Goal: Information Seeking & Learning: Learn about a topic

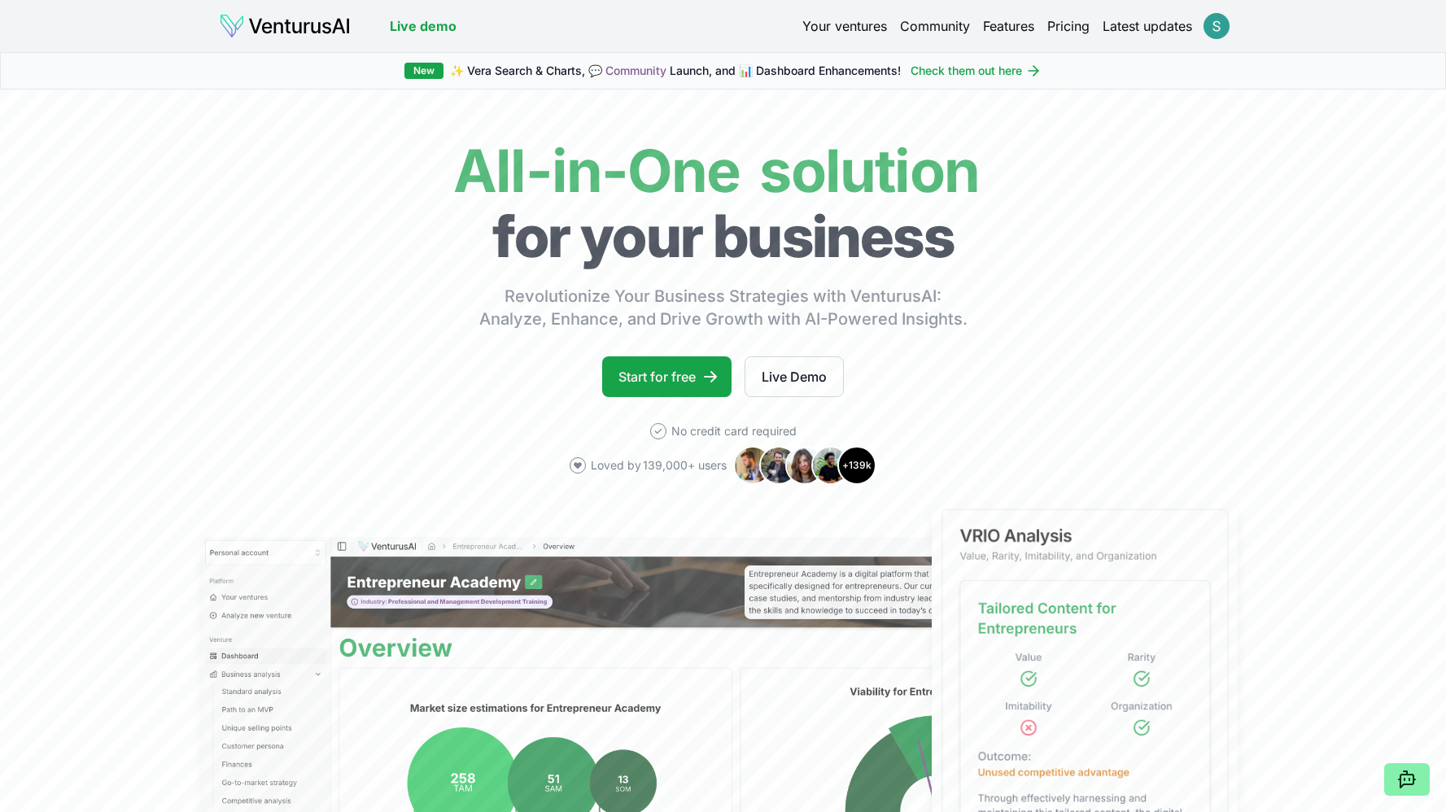
click at [1221, 28] on html "We value your privacy We use cookies to enhance your browsing experience, serve…" at bounding box center [723, 406] width 1446 height 812
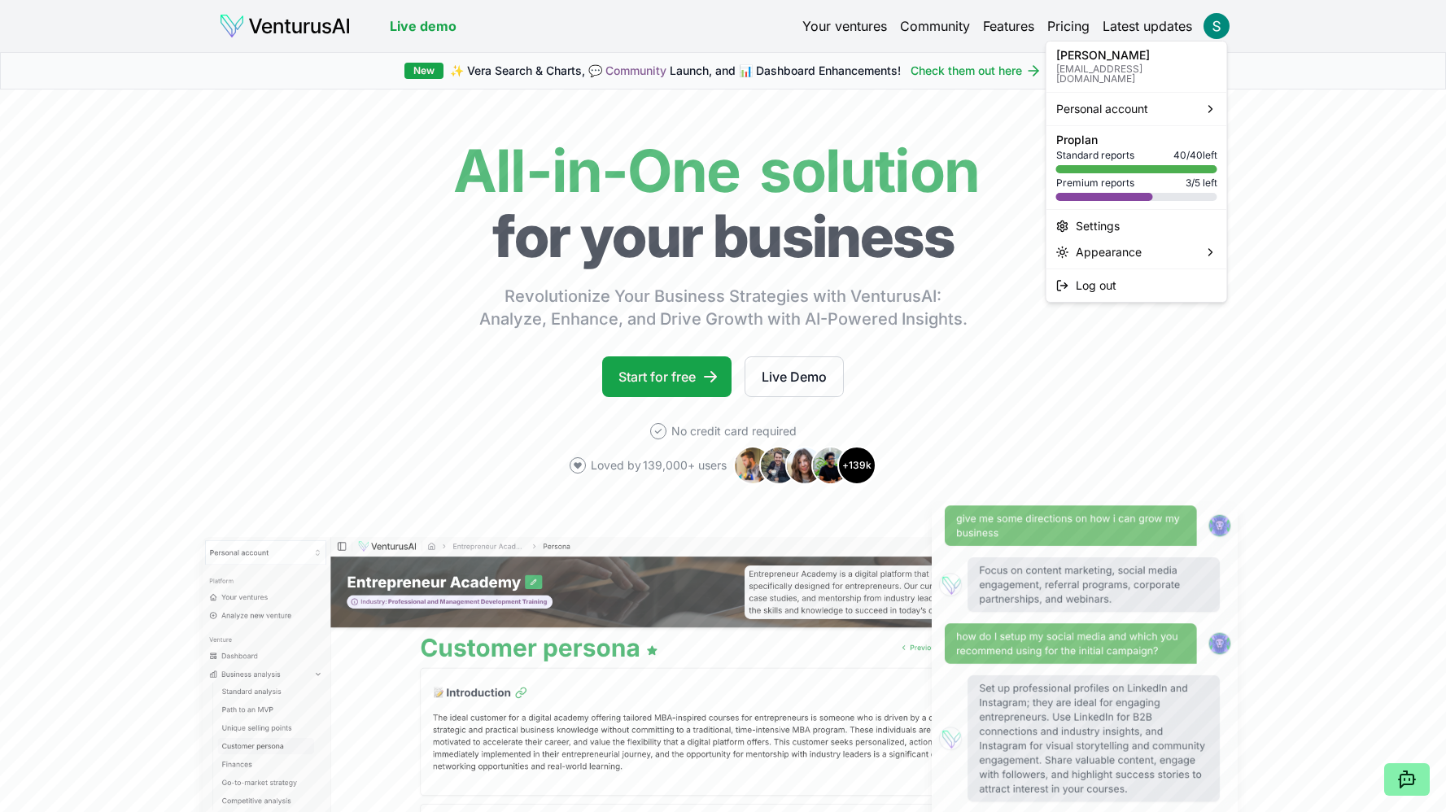
click at [820, 27] on html "We value your privacy We use cookies to enhance your browsing experience, serve…" at bounding box center [723, 406] width 1446 height 812
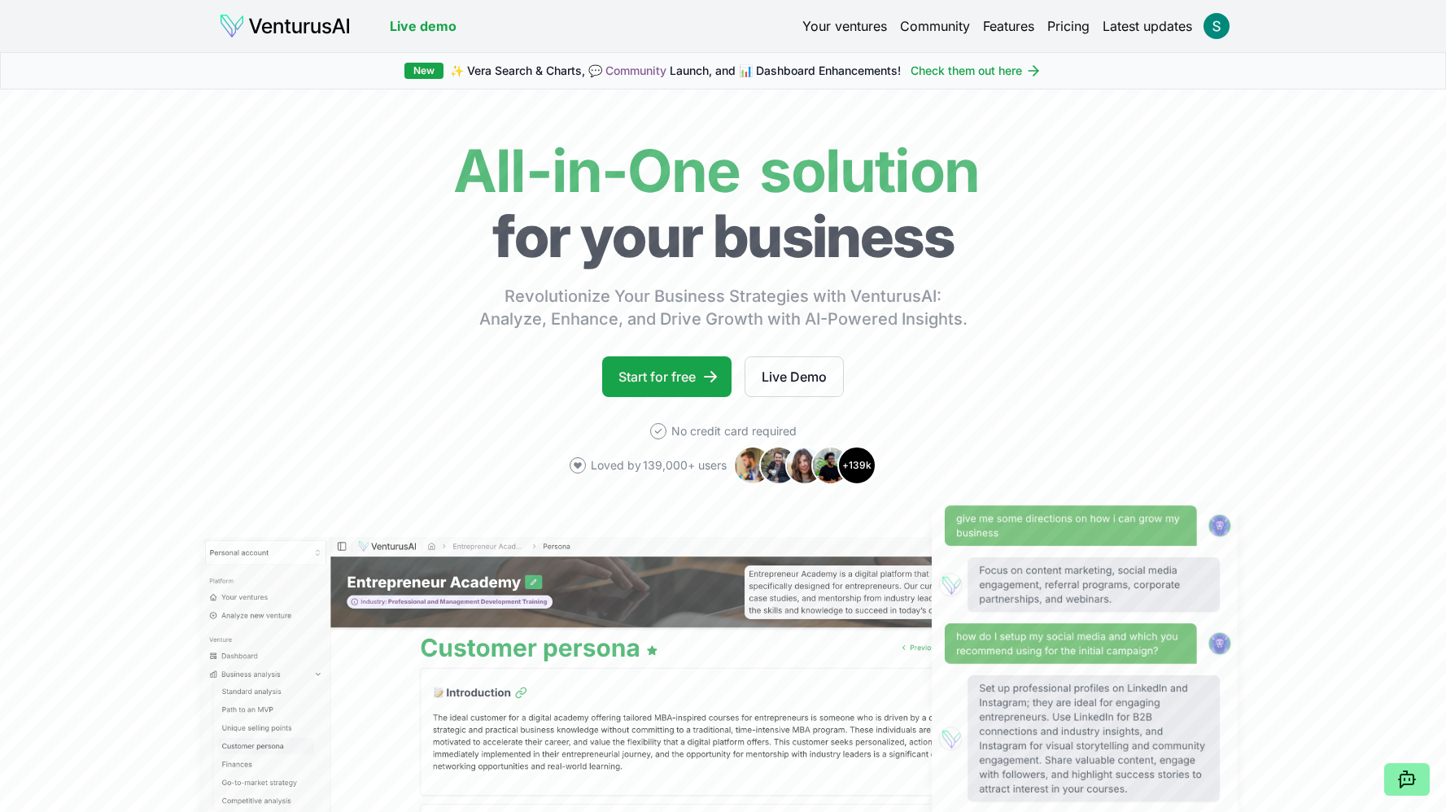
click at [820, 27] on link "Your ventures" at bounding box center [844, 26] width 85 height 20
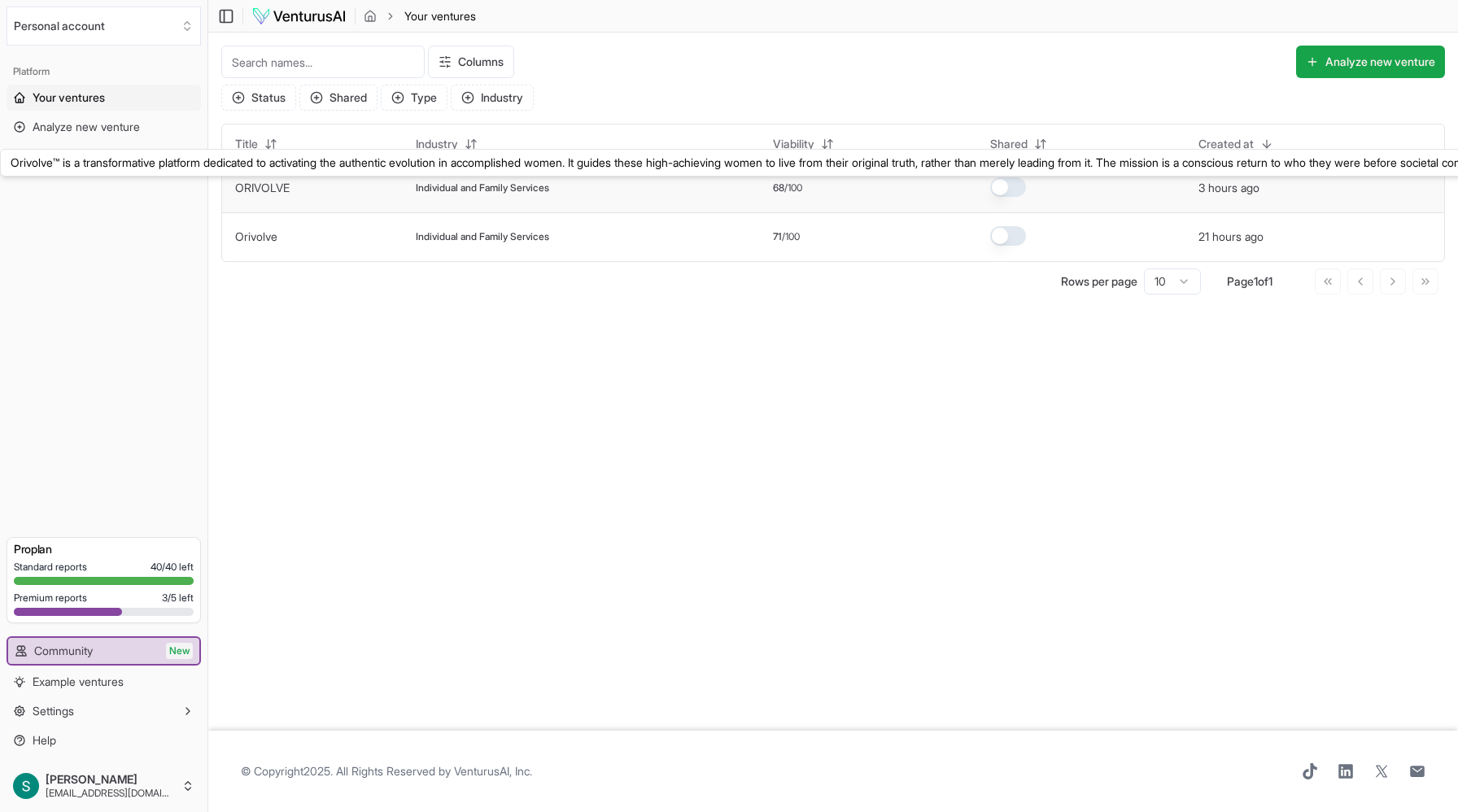
click at [254, 190] on link "ORIVOLVE" at bounding box center [262, 188] width 55 height 14
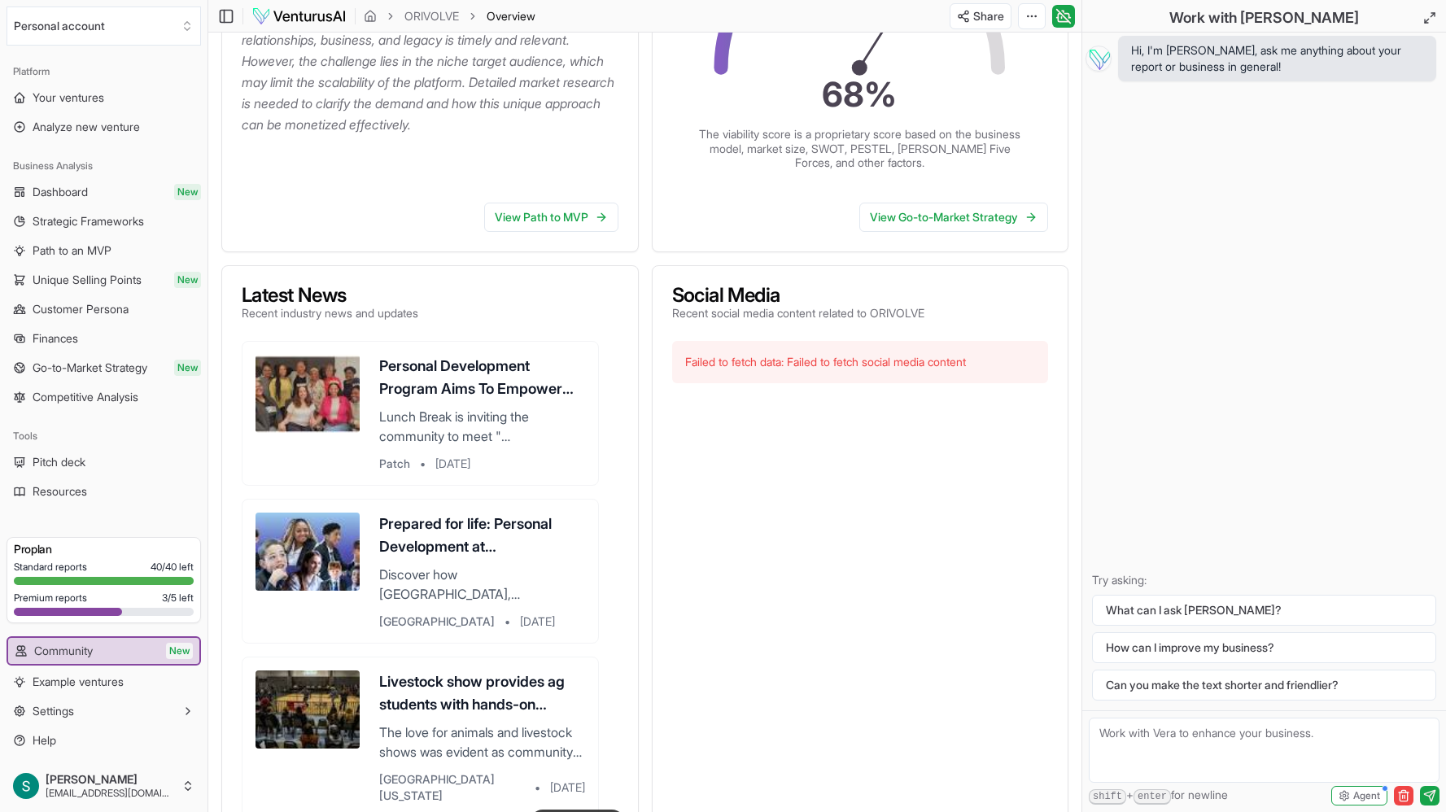
scroll to position [428, 0]
click at [927, 217] on link "View Go-to-Market Strategy" at bounding box center [953, 216] width 189 height 29
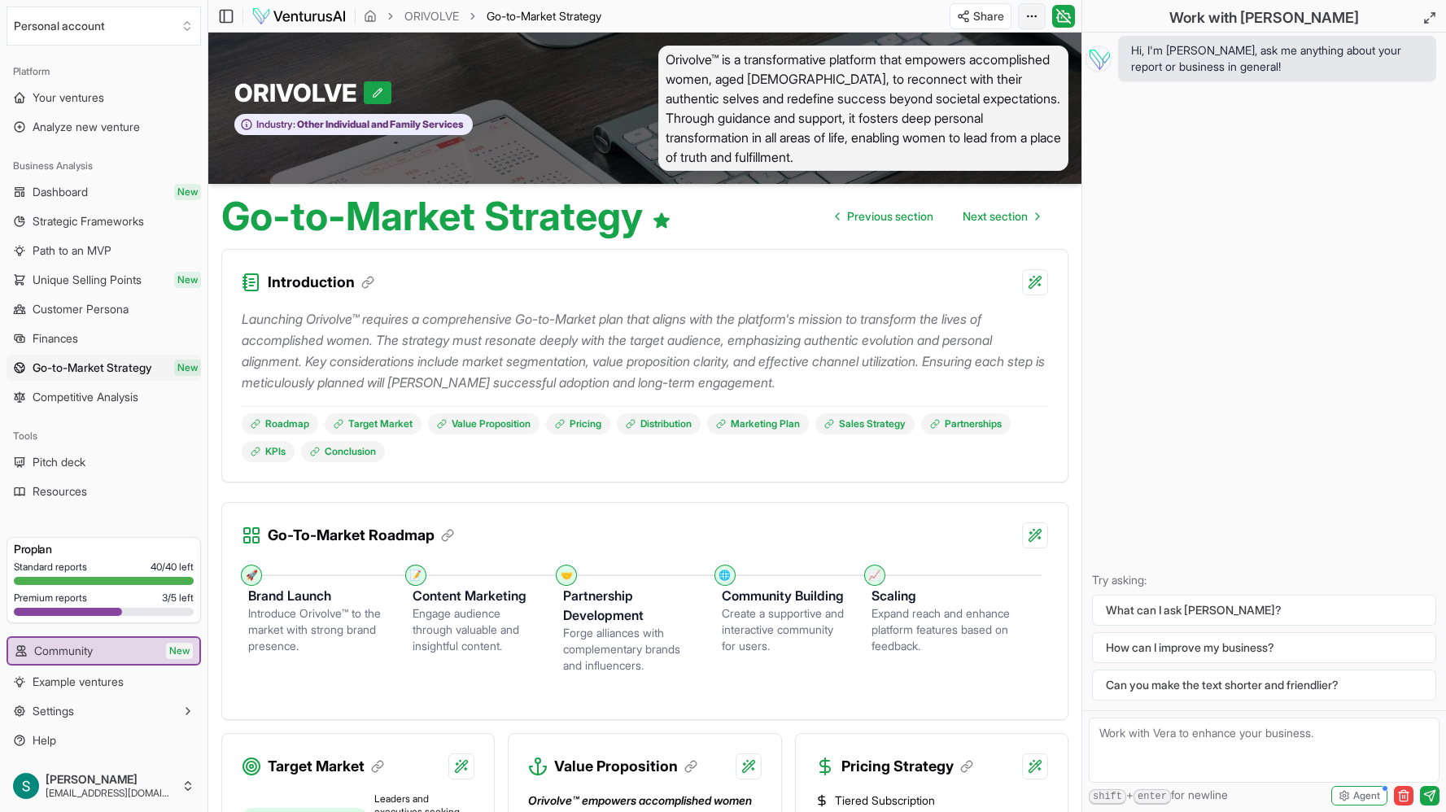
click at [1031, 11] on html "We value your privacy We use cookies to enhance your browsing experience, serve…" at bounding box center [723, 406] width 1446 height 812
click at [984, 48] on div "Regenerate" at bounding box center [970, 50] width 133 height 26
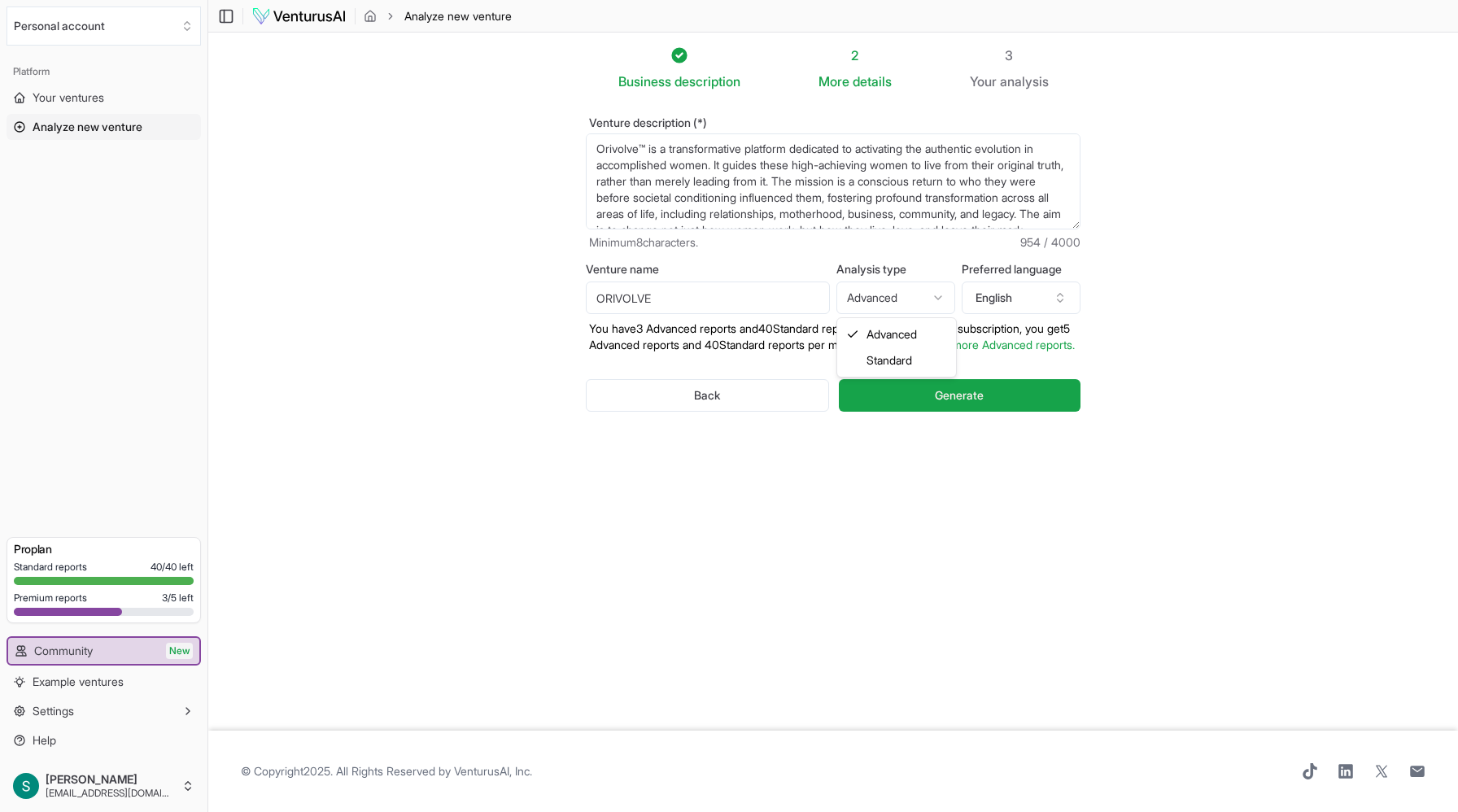
click at [933, 300] on html "We value your privacy We use cookies to enhance your browsing experience, serve…" at bounding box center [729, 406] width 1458 height 812
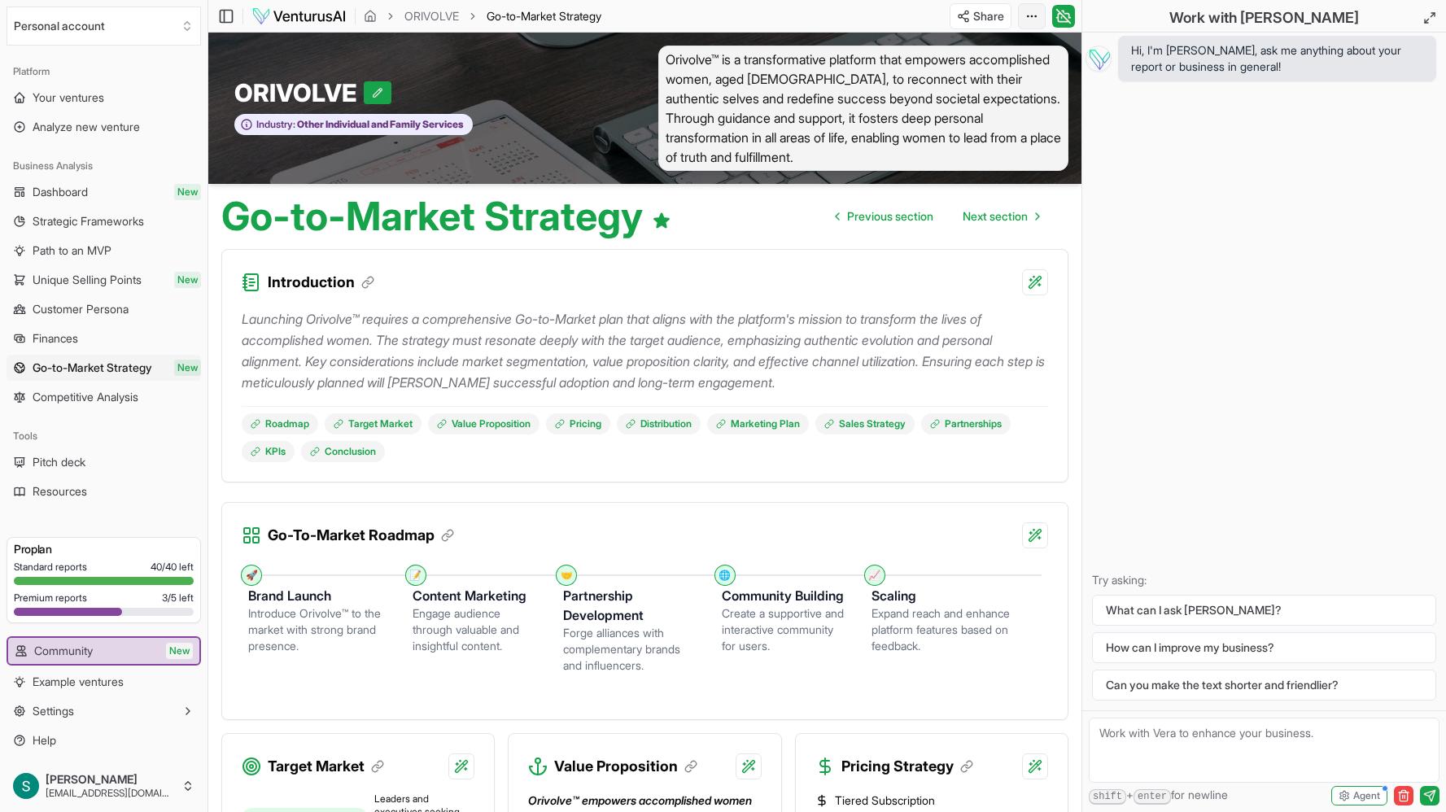
click at [1037, 19] on html "We value your privacy We use cookies to enhance your browsing experience, serve…" at bounding box center [723, 406] width 1446 height 812
click at [1008, 98] on div "Edit in Google Docs" at bounding box center [970, 102] width 133 height 26
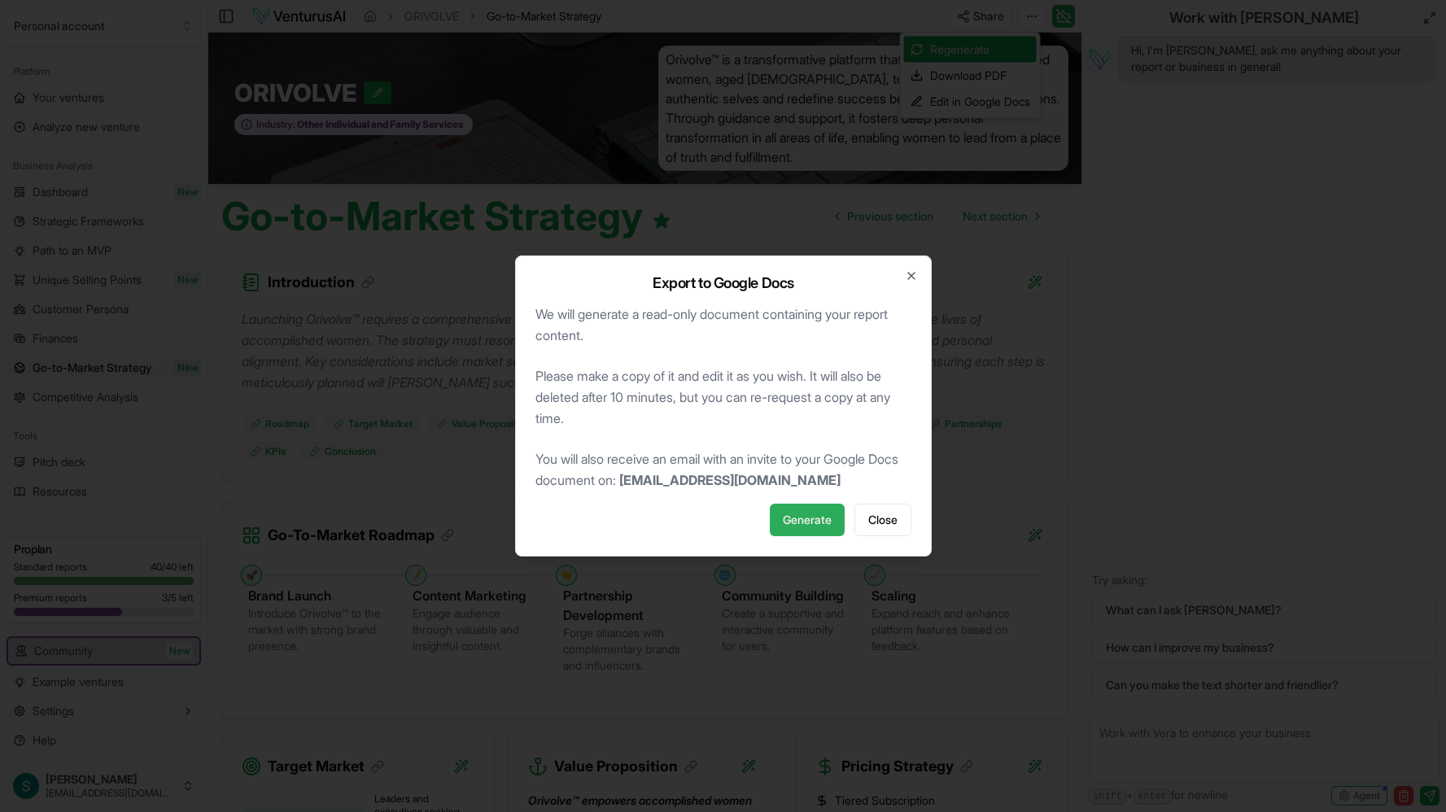
click at [822, 526] on span "Generate" at bounding box center [807, 520] width 49 height 16
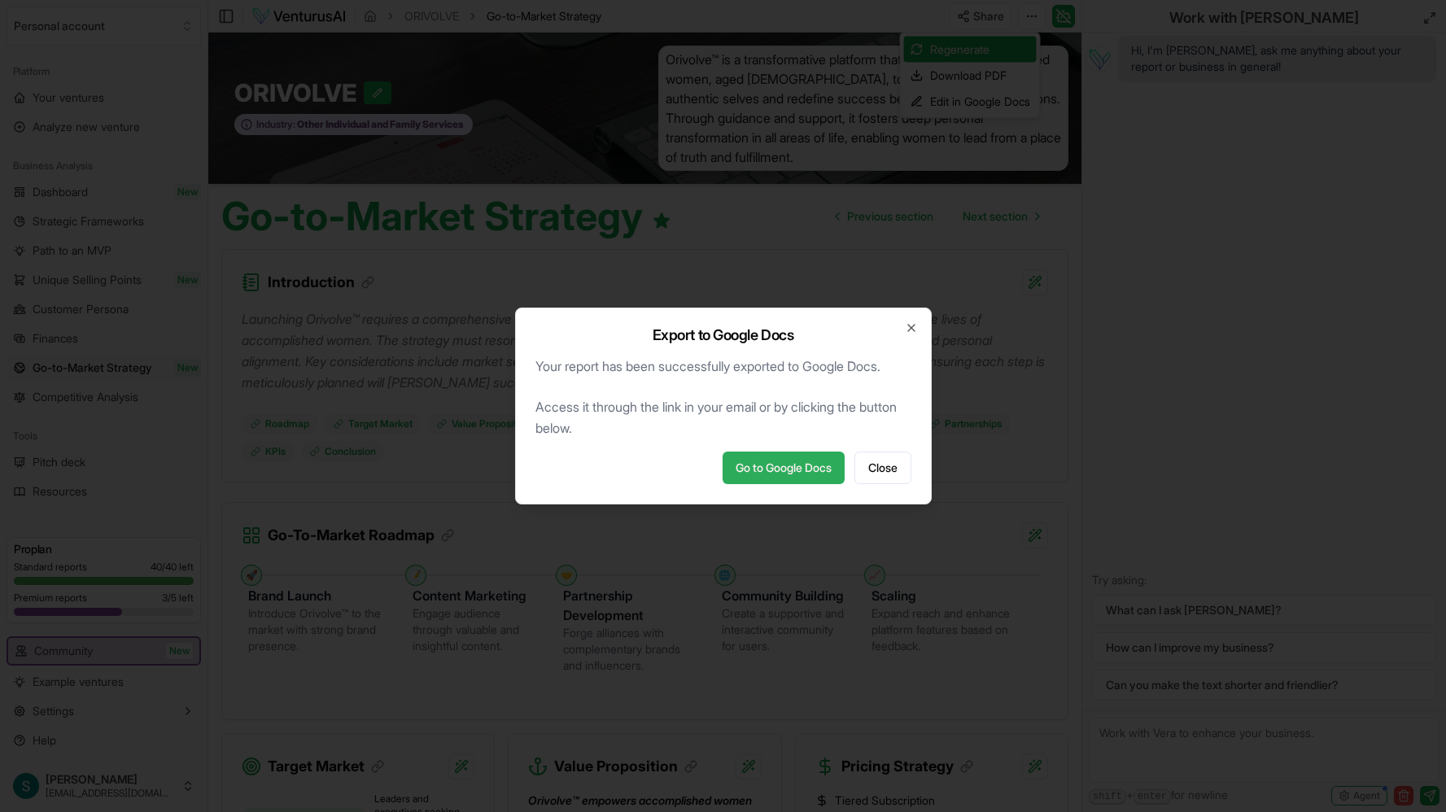
click at [807, 469] on link "Go to Google Docs" at bounding box center [784, 468] width 122 height 33
click at [887, 454] on button "Close" at bounding box center [883, 468] width 57 height 33
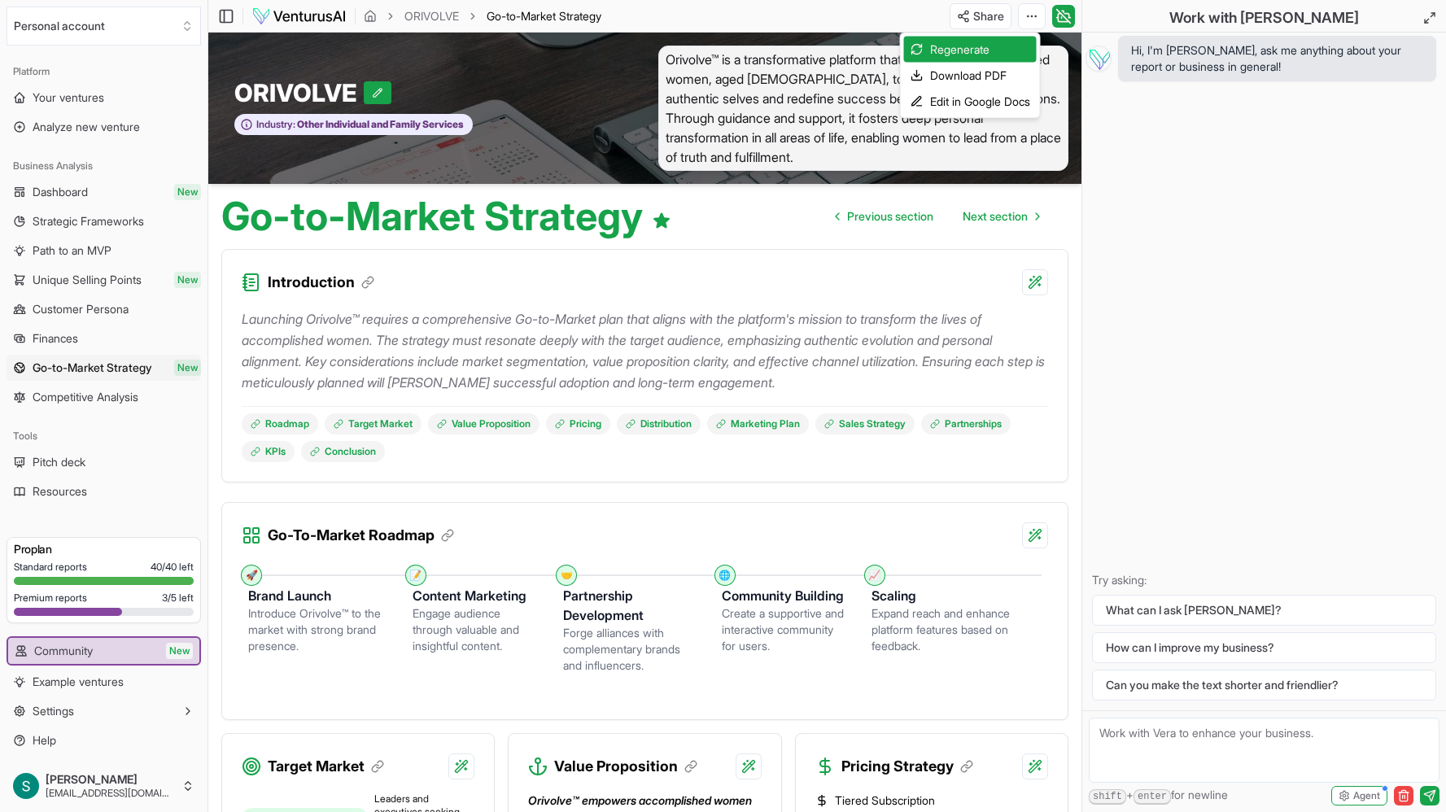
click at [313, 645] on html "We value your privacy We use cookies to enhance your browsing experience, serve…" at bounding box center [723, 406] width 1446 height 812
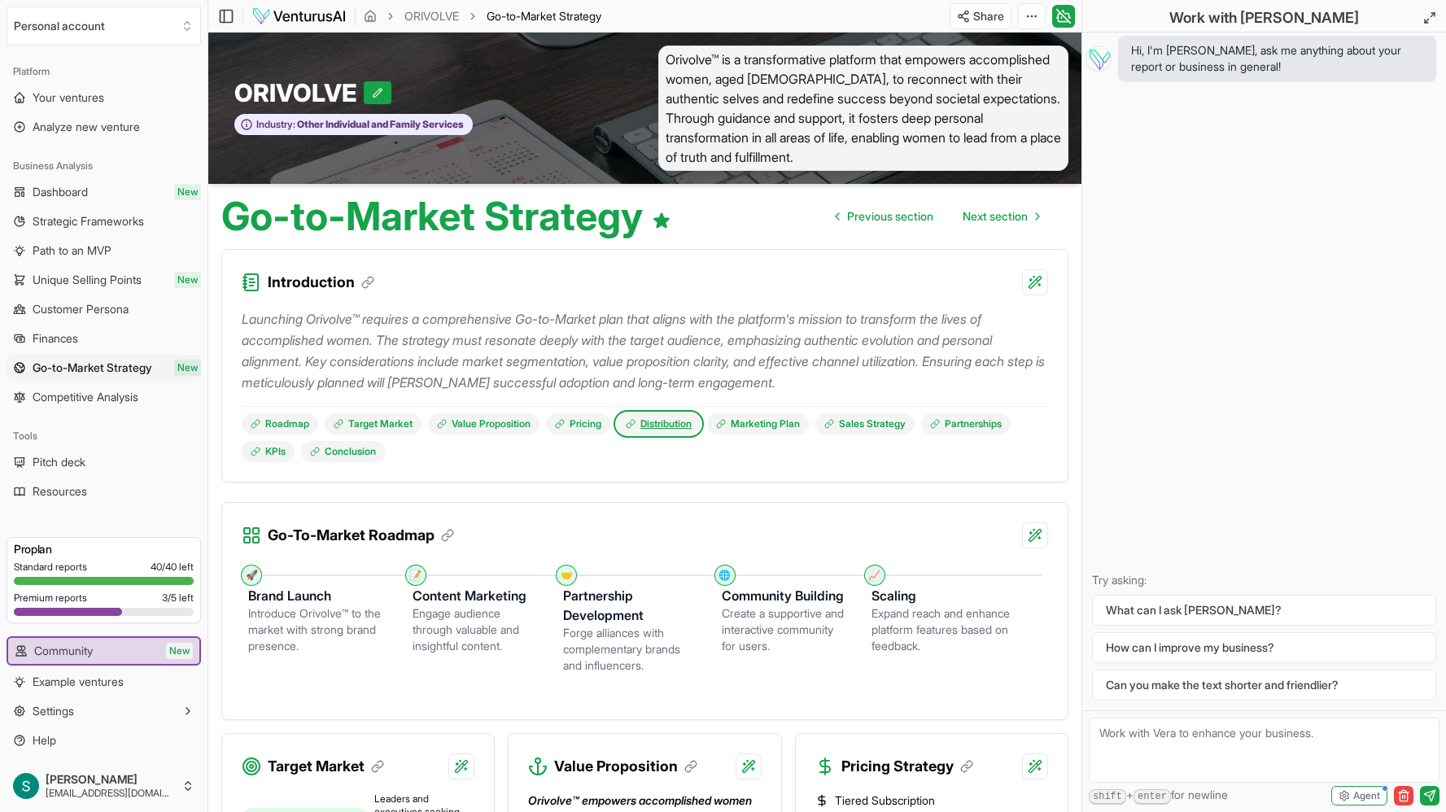
click at [671, 425] on link "Distribution" at bounding box center [659, 423] width 84 height 21
click at [48, 463] on span "Pitch deck" at bounding box center [59, 462] width 53 height 16
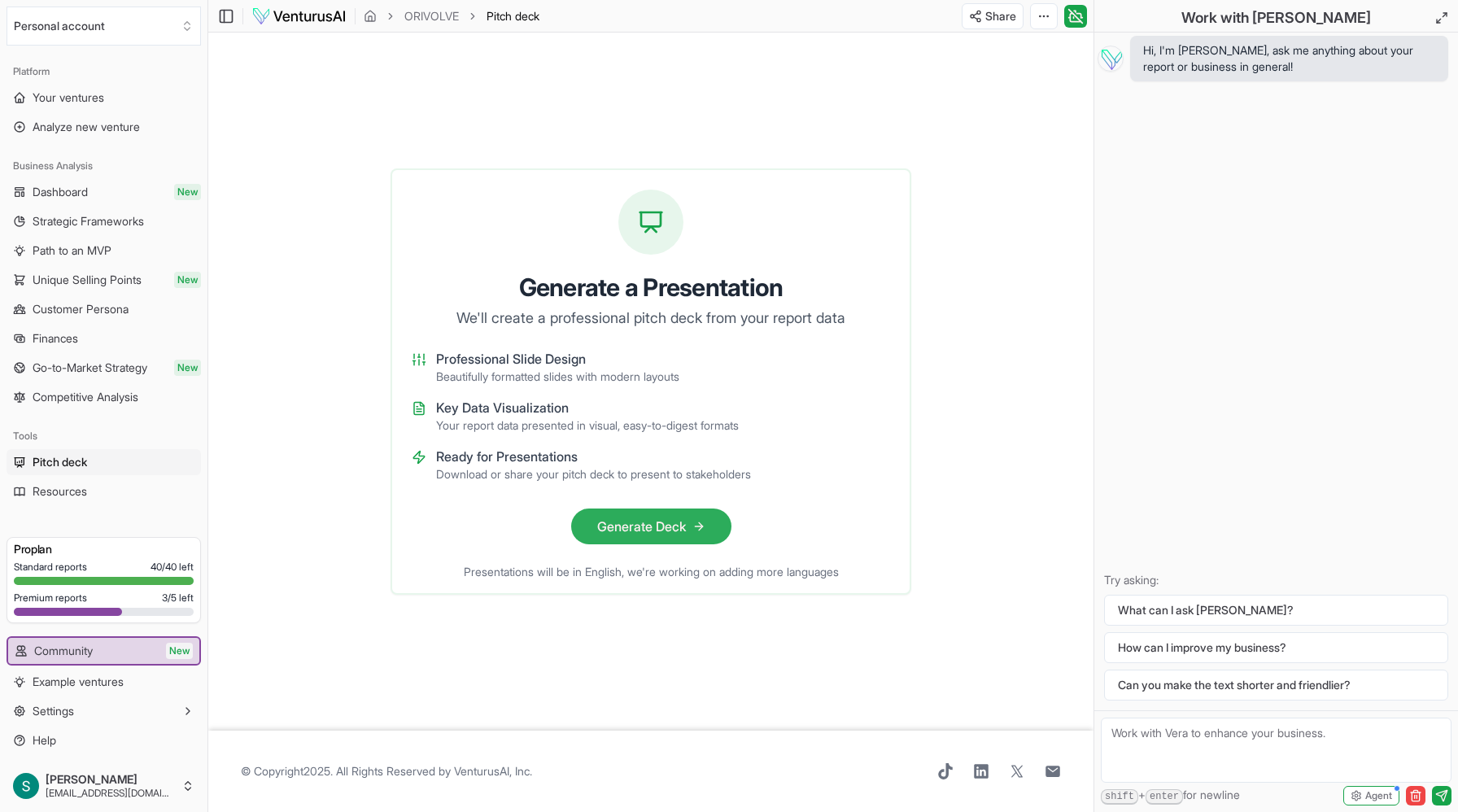
click at [697, 532] on icon at bounding box center [699, 526] width 13 height 13
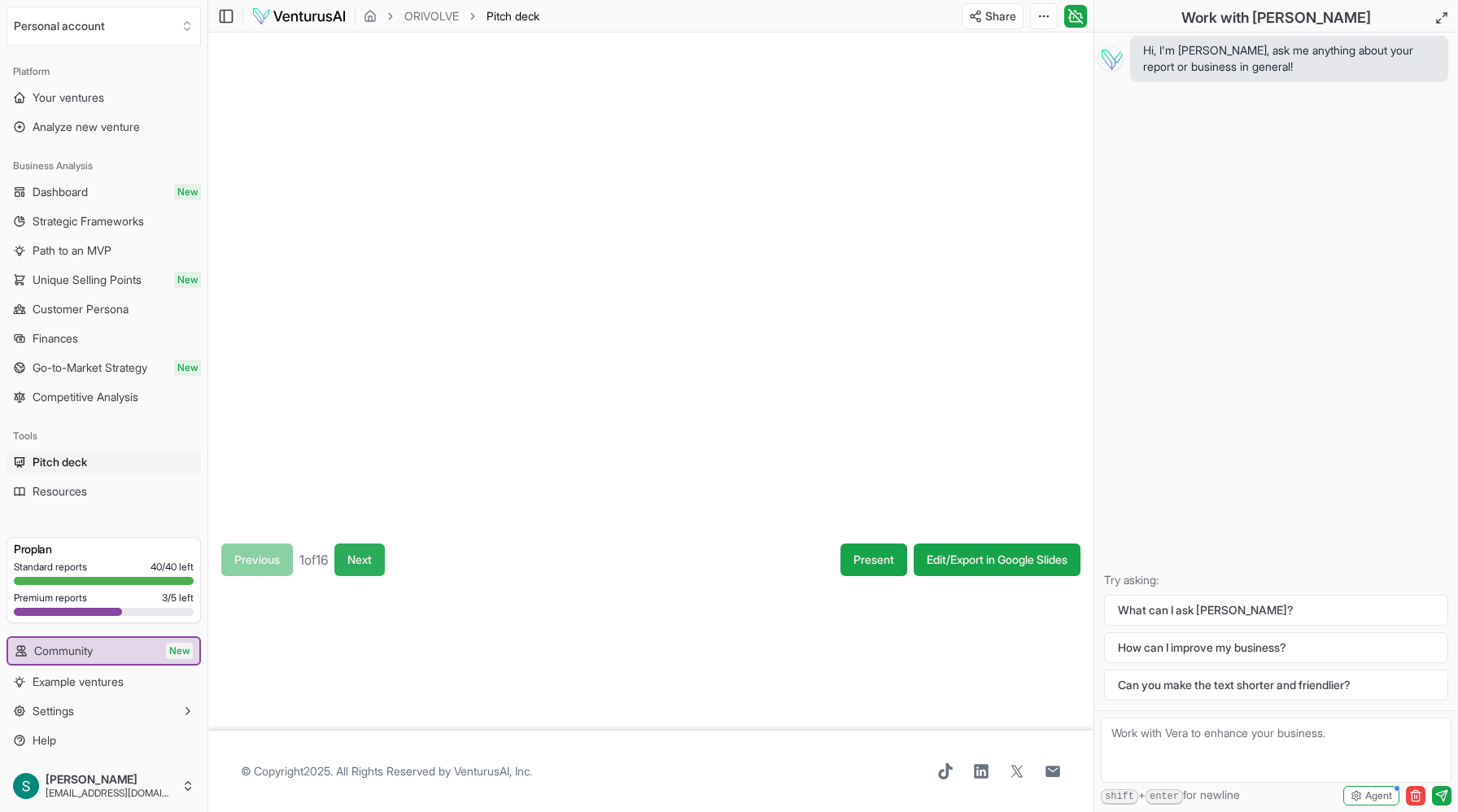
click at [374, 566] on button "Next" at bounding box center [360, 560] width 50 height 33
click at [378, 562] on button "Next" at bounding box center [362, 560] width 50 height 33
click at [378, 562] on button "Next" at bounding box center [363, 560] width 50 height 33
click at [378, 569] on button "Next" at bounding box center [362, 560] width 50 height 33
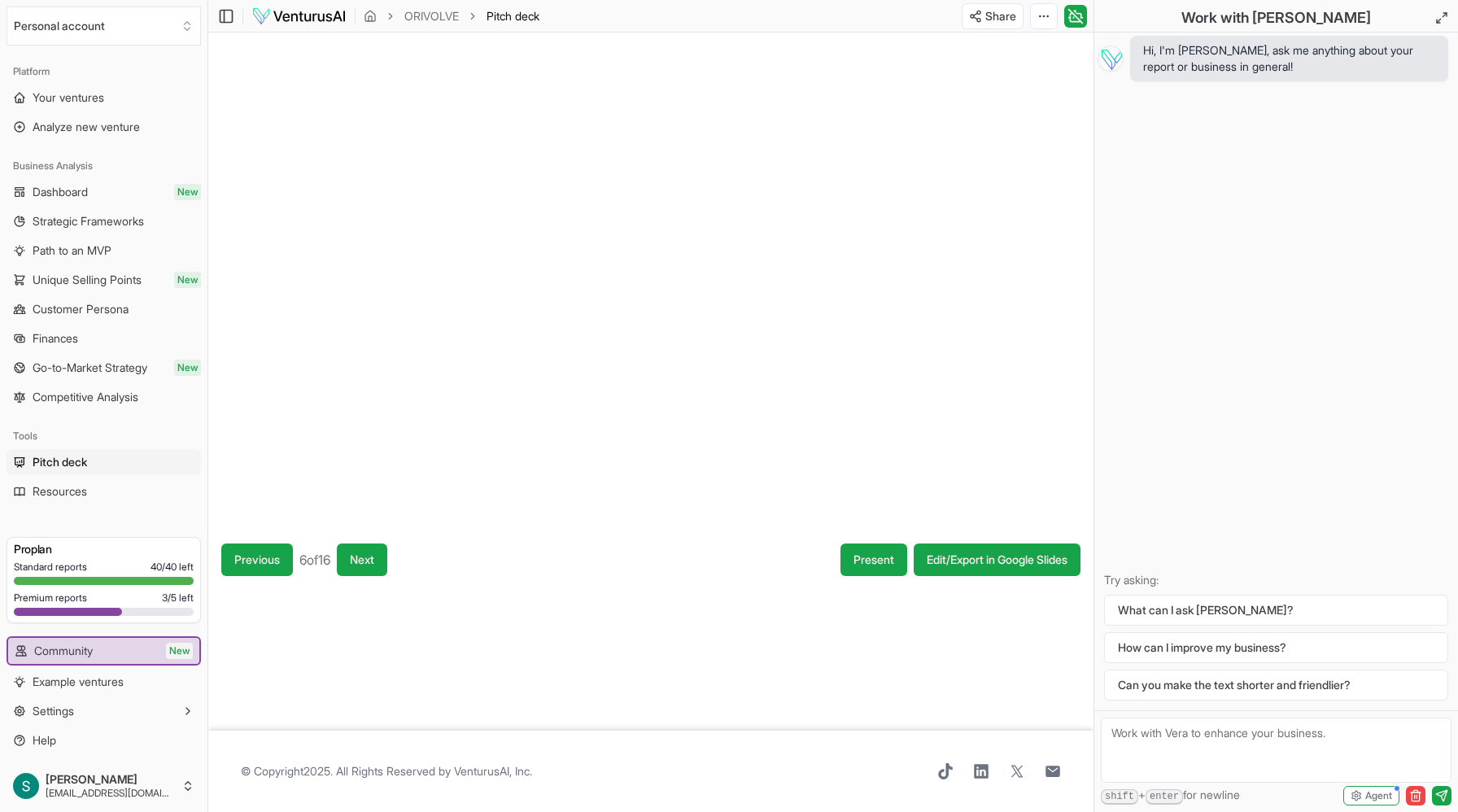
click at [378, 570] on button "Next" at bounding box center [362, 560] width 50 height 33
click at [378, 570] on button "Next" at bounding box center [360, 560] width 50 height 33
click at [378, 570] on button "Next" at bounding box center [362, 560] width 50 height 33
click at [376, 569] on button "Next" at bounding box center [368, 560] width 50 height 33
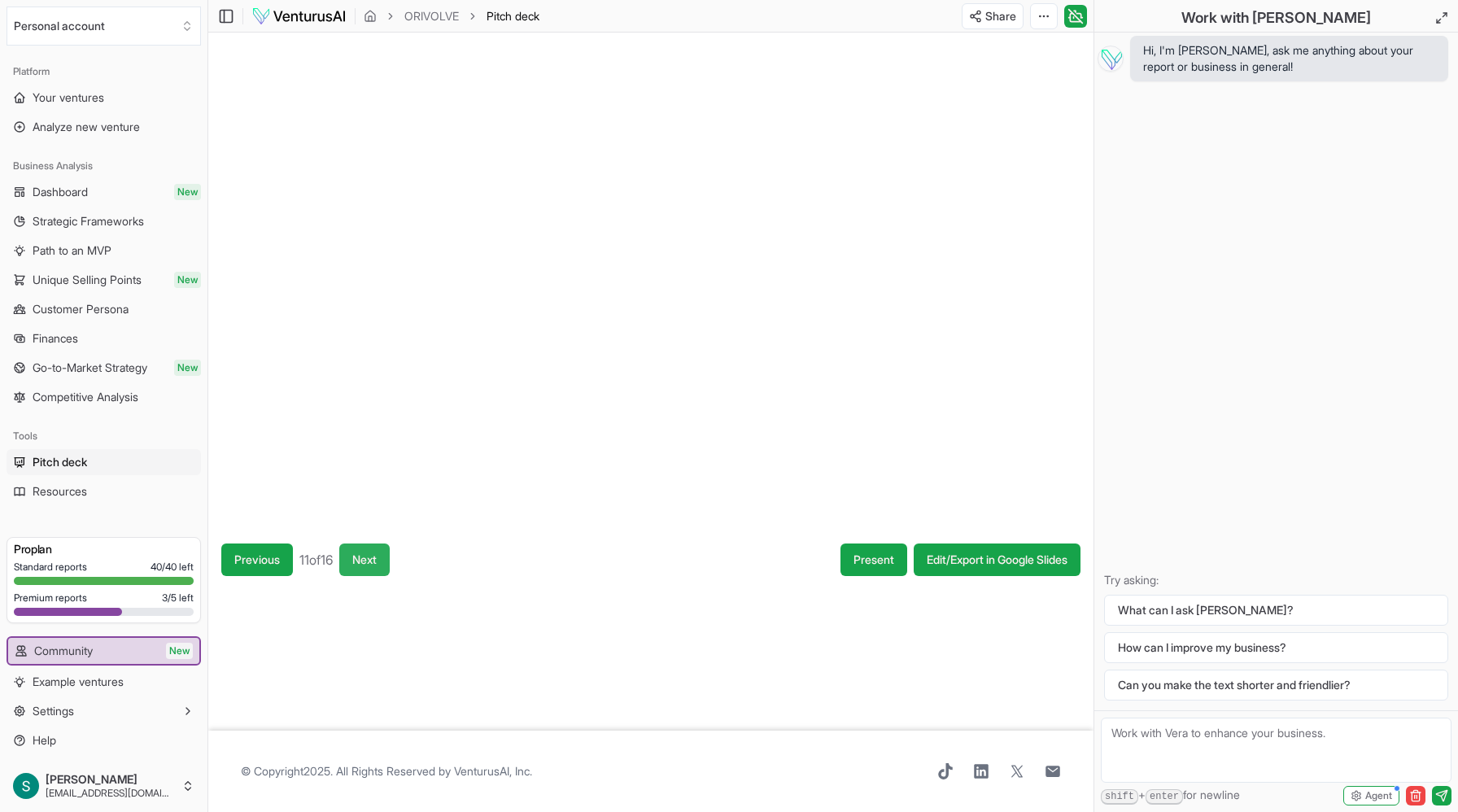
click at [374, 568] on button "Next" at bounding box center [364, 560] width 50 height 33
click at [374, 568] on button "Next" at bounding box center [367, 560] width 50 height 33
click at [374, 568] on button "Next" at bounding box center [368, 560] width 50 height 33
click at [375, 568] on button "Next" at bounding box center [368, 560] width 50 height 33
click at [265, 555] on button "Previous" at bounding box center [257, 560] width 72 height 33
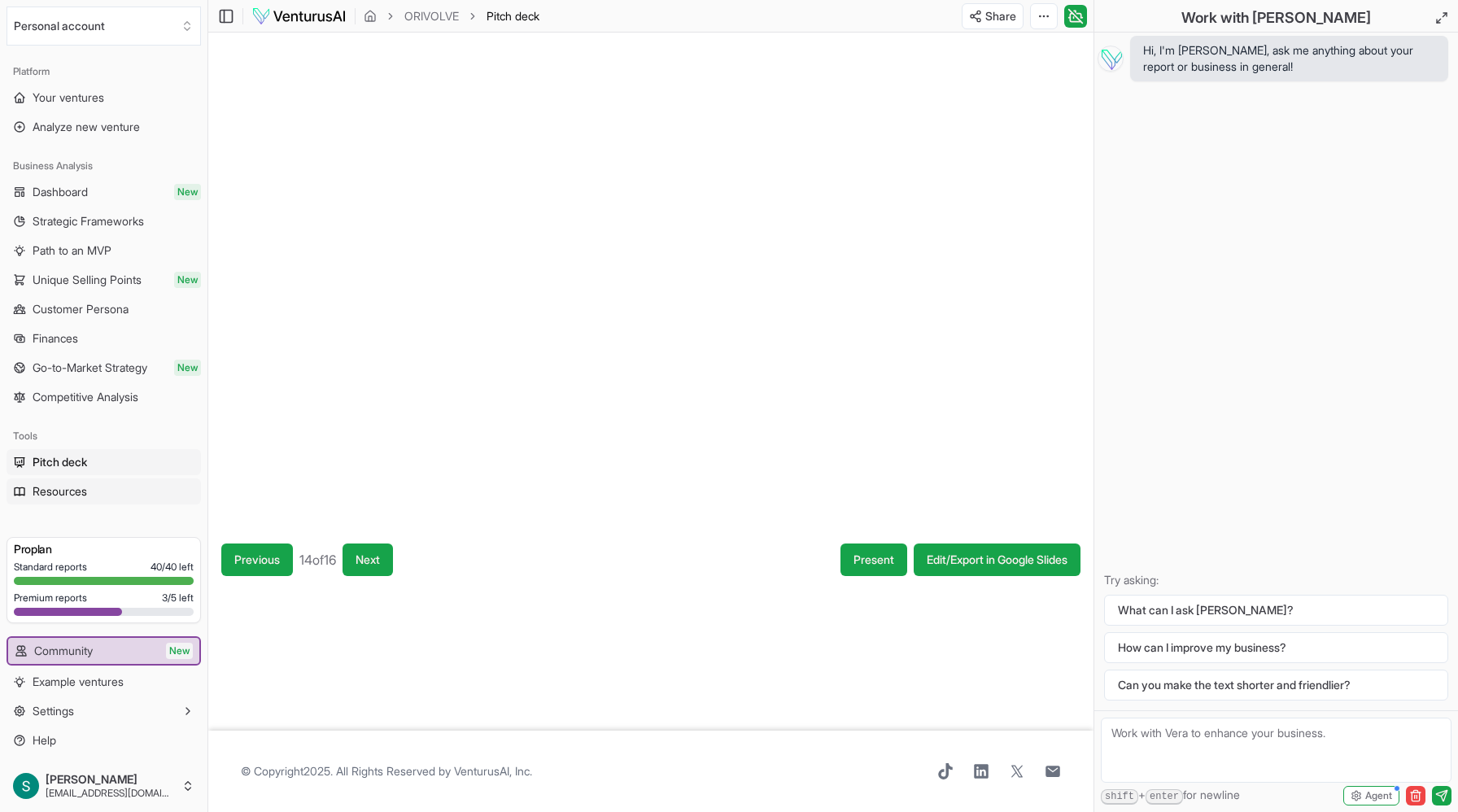
click at [107, 498] on link "Resources" at bounding box center [104, 492] width 195 height 26
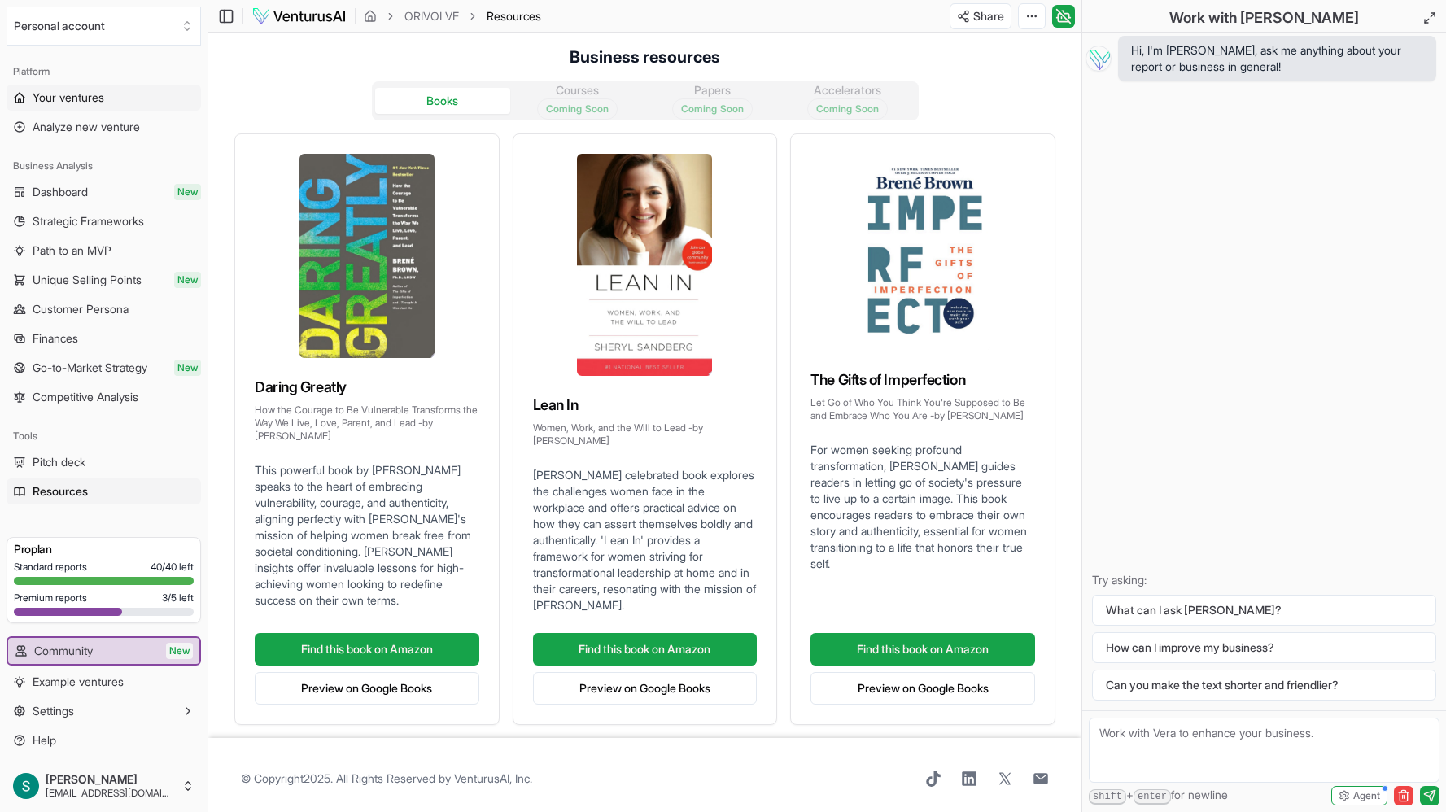
click at [72, 107] on link "Your ventures" at bounding box center [104, 98] width 195 height 26
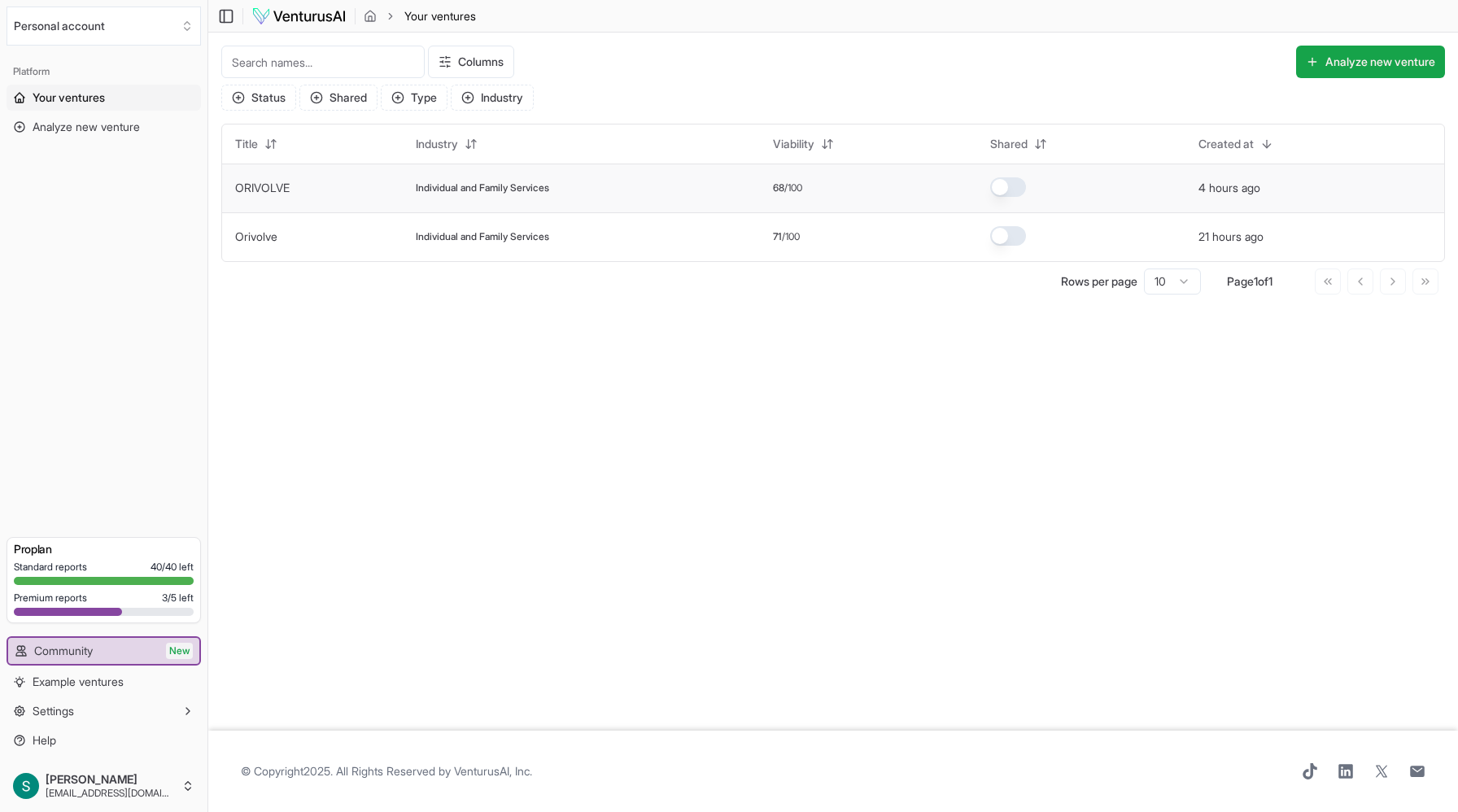
click at [238, 194] on link "ORIVOLVE" at bounding box center [262, 188] width 55 height 14
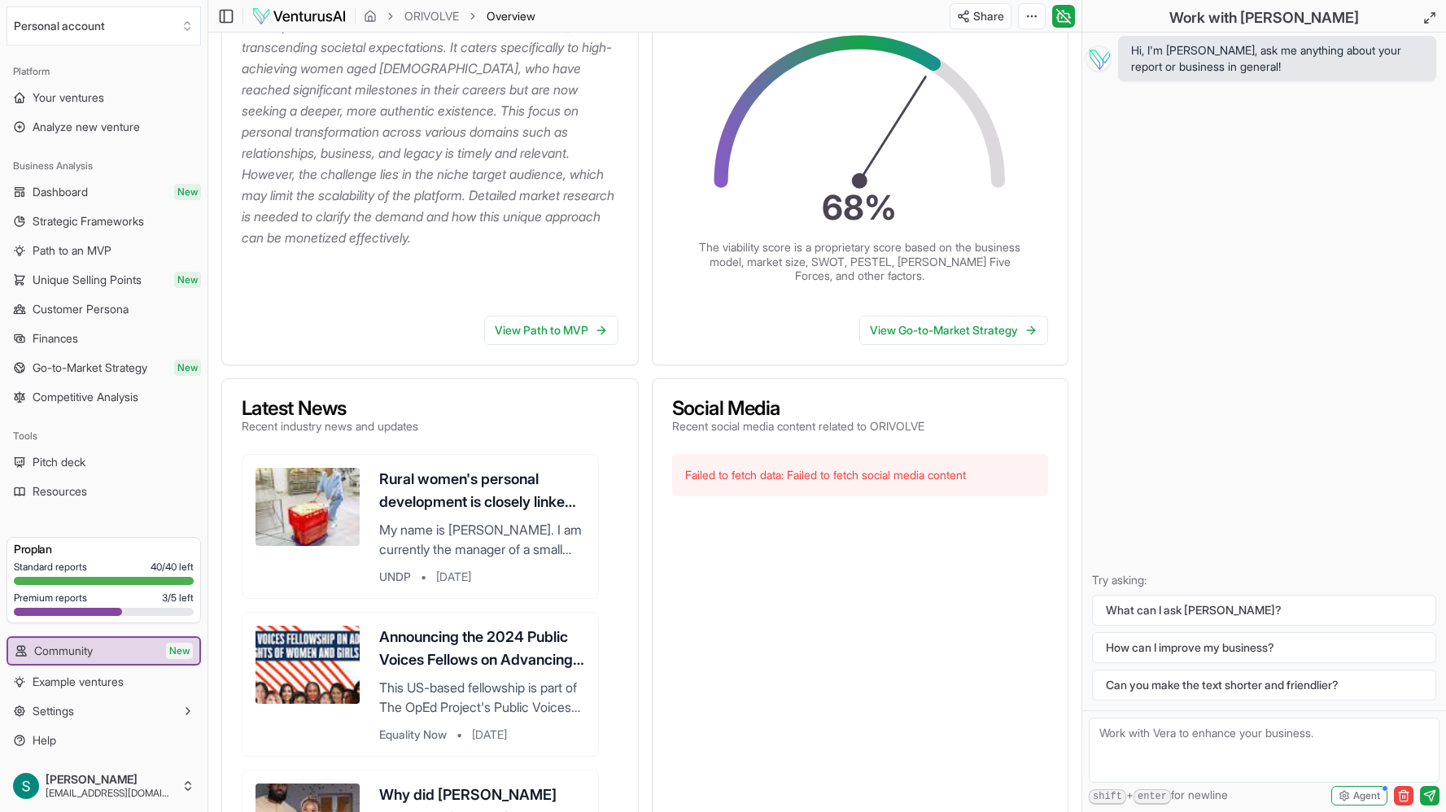
scroll to position [326, 0]
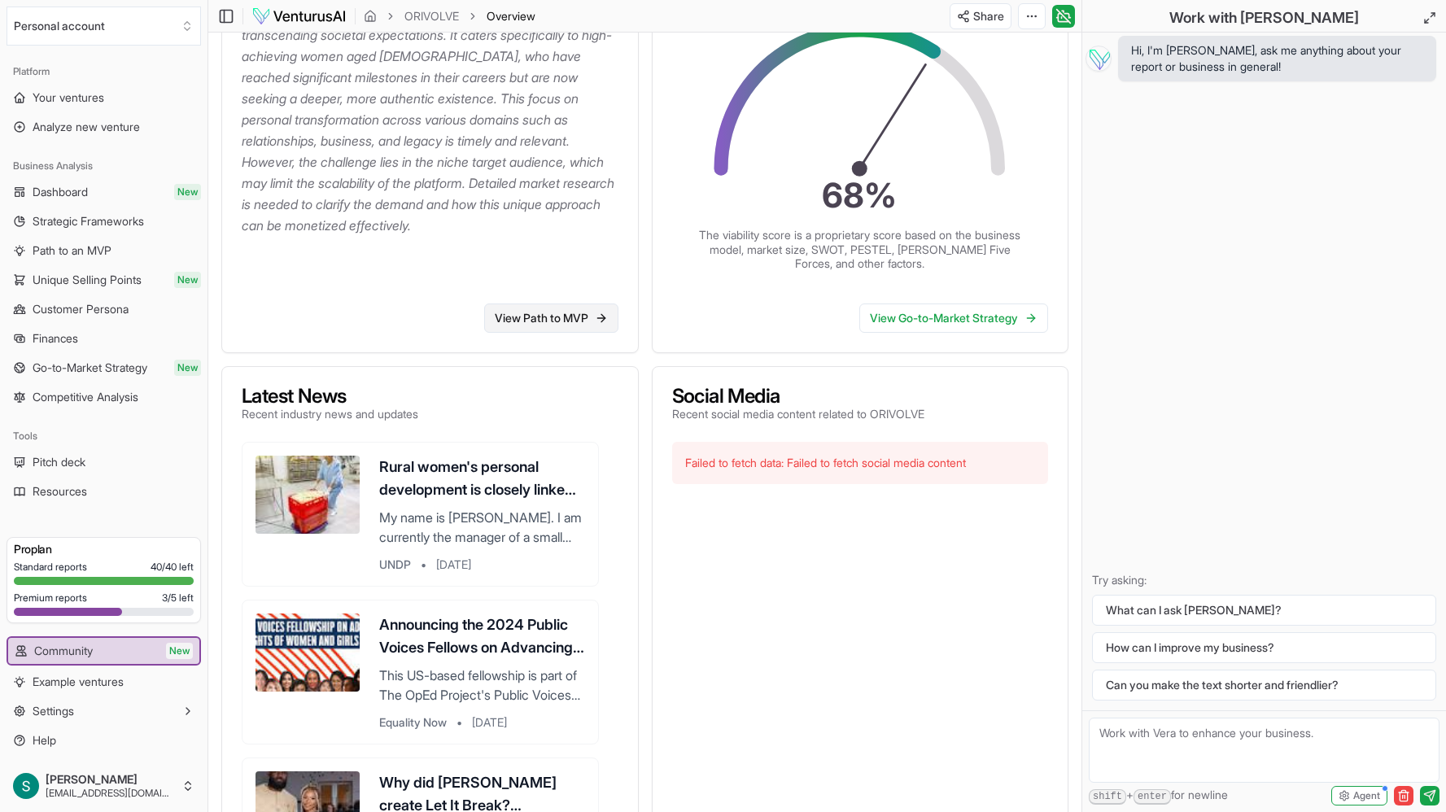
click at [537, 317] on link "View Path to MVP" at bounding box center [551, 318] width 134 height 29
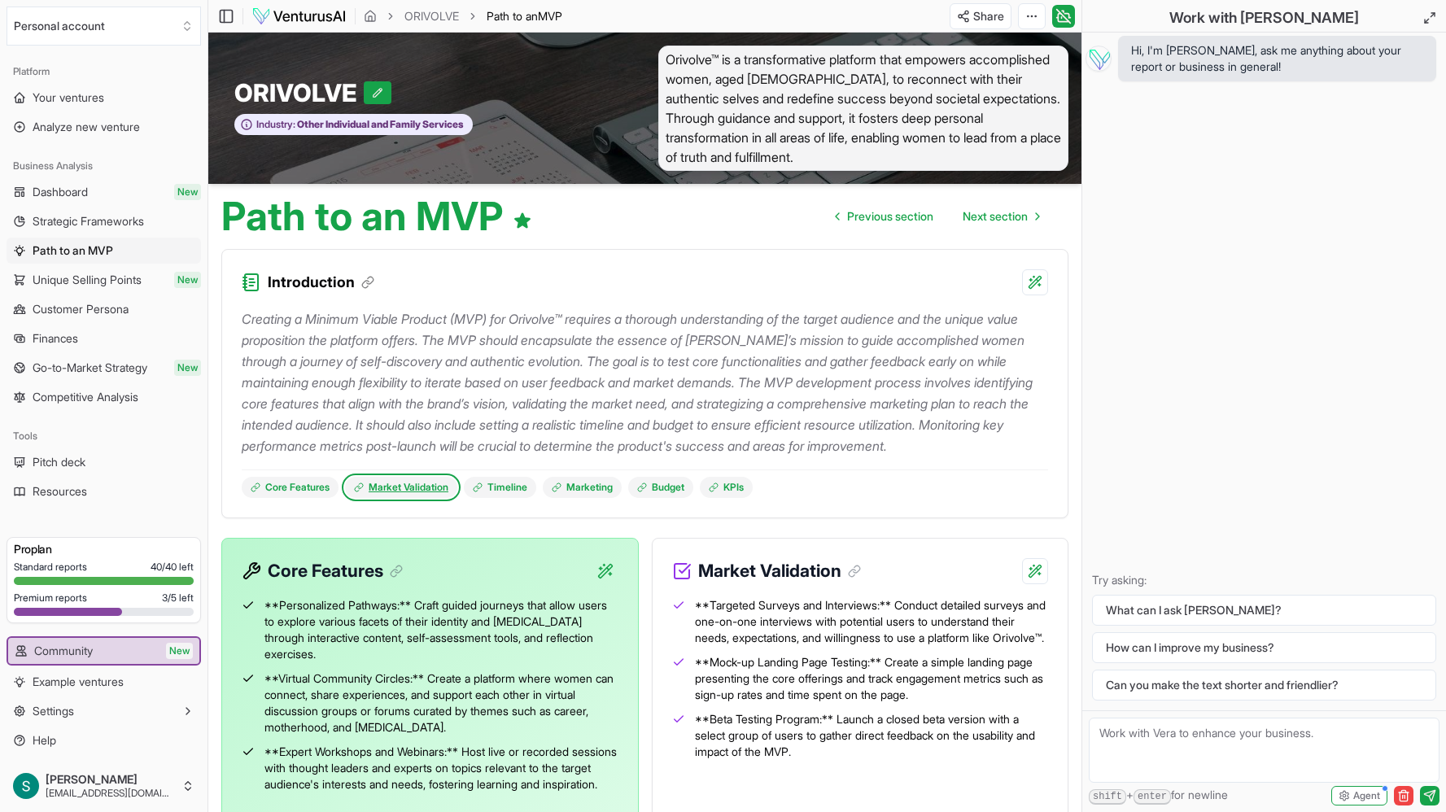
click at [402, 498] on link "Market Validation" at bounding box center [401, 487] width 112 height 21
click at [514, 498] on link "Timeline" at bounding box center [500, 487] width 72 height 21
click at [594, 498] on link "Marketing" at bounding box center [582, 487] width 79 height 21
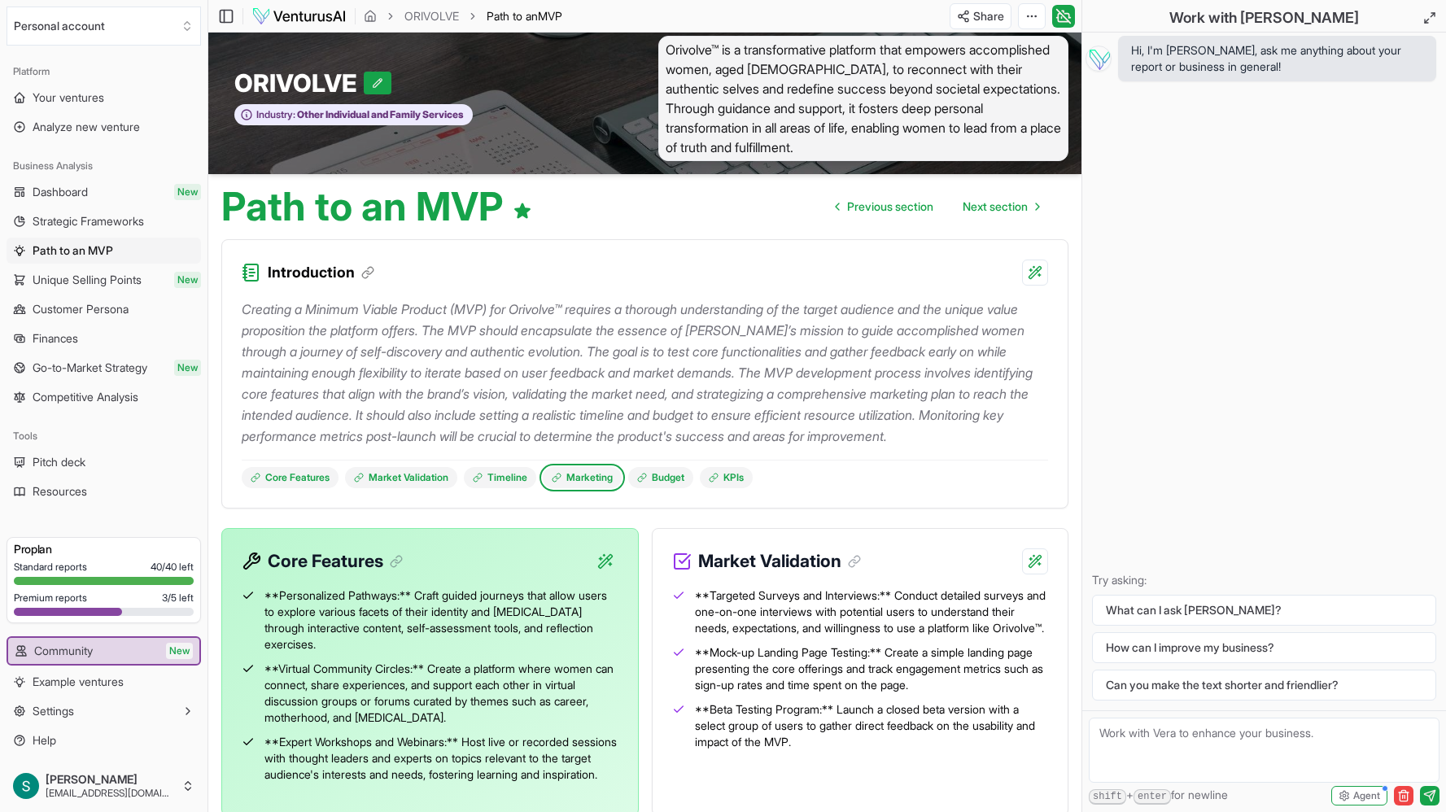
scroll to position [3, 0]
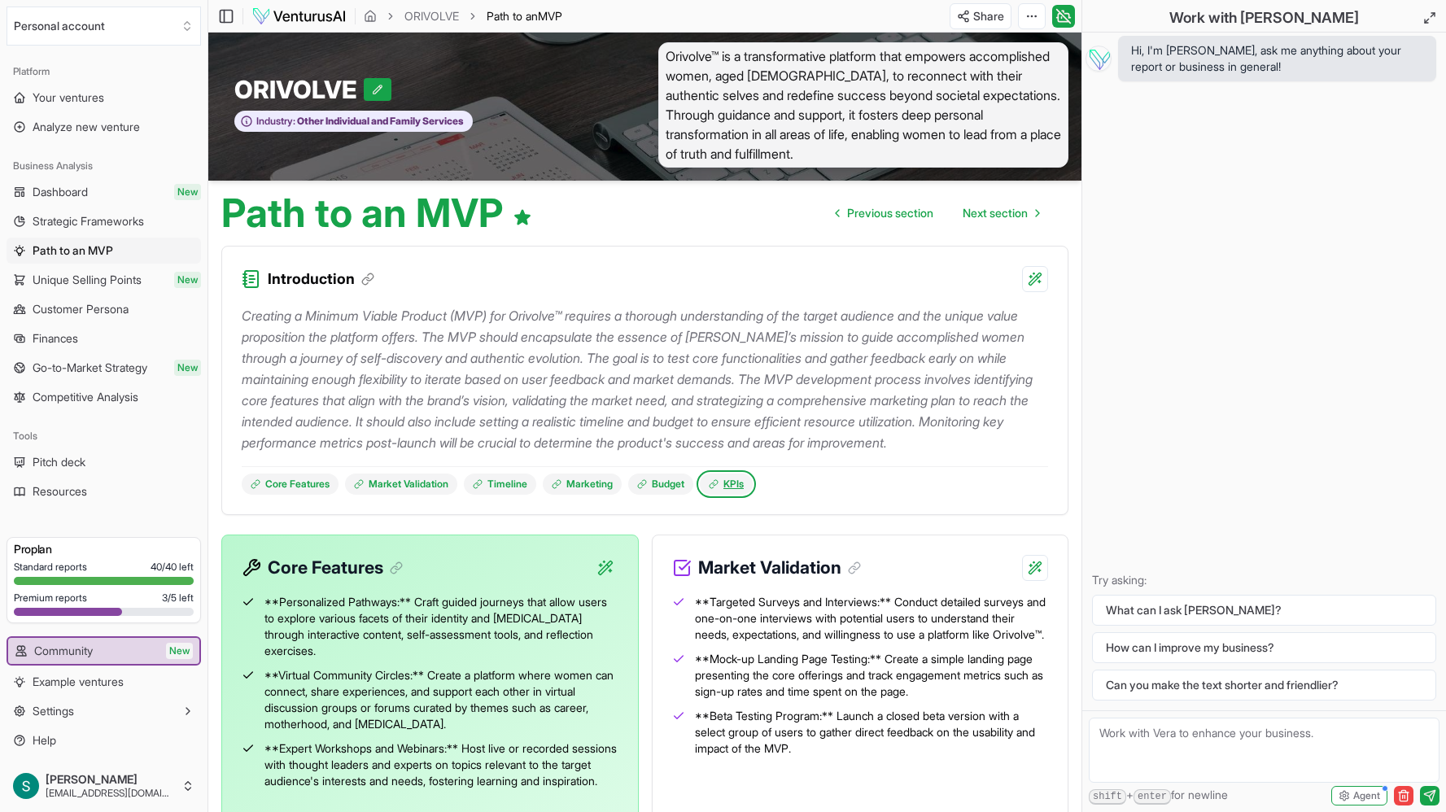
click at [750, 495] on link "KPIs" at bounding box center [726, 484] width 53 height 21
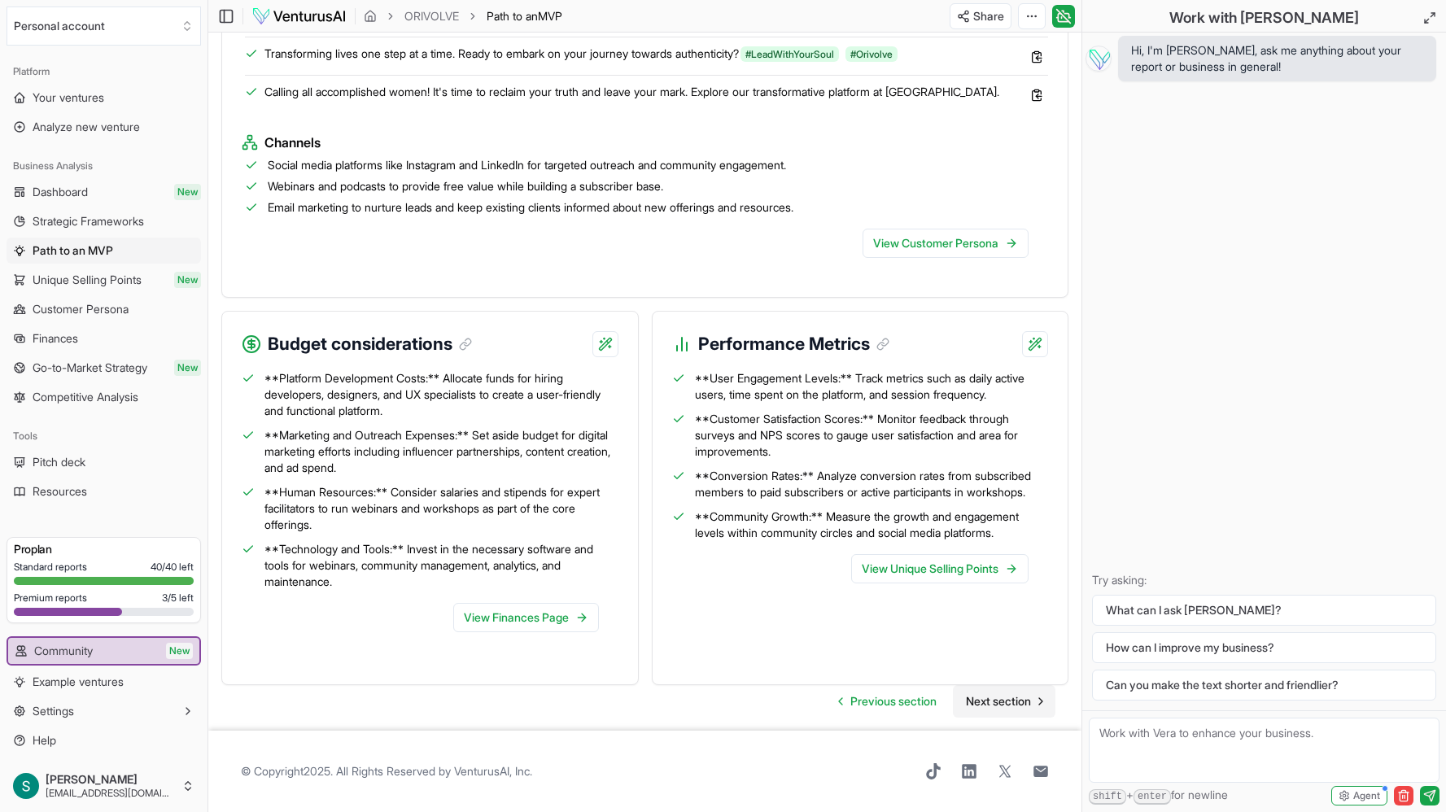
click at [1024, 705] on span "Next section" at bounding box center [998, 701] width 65 height 16
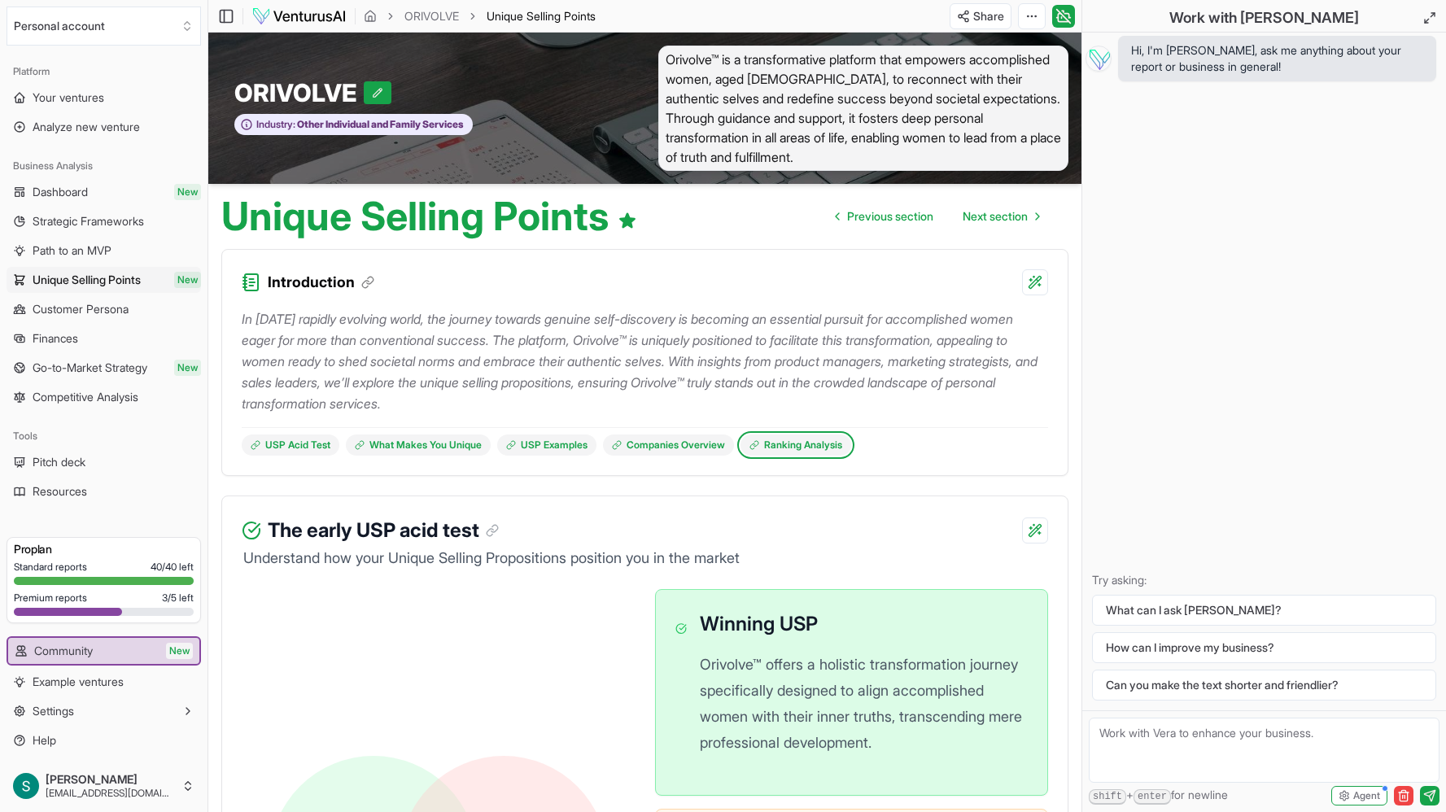
click at [815, 448] on link "Ranking Analysis" at bounding box center [796, 445] width 111 height 21
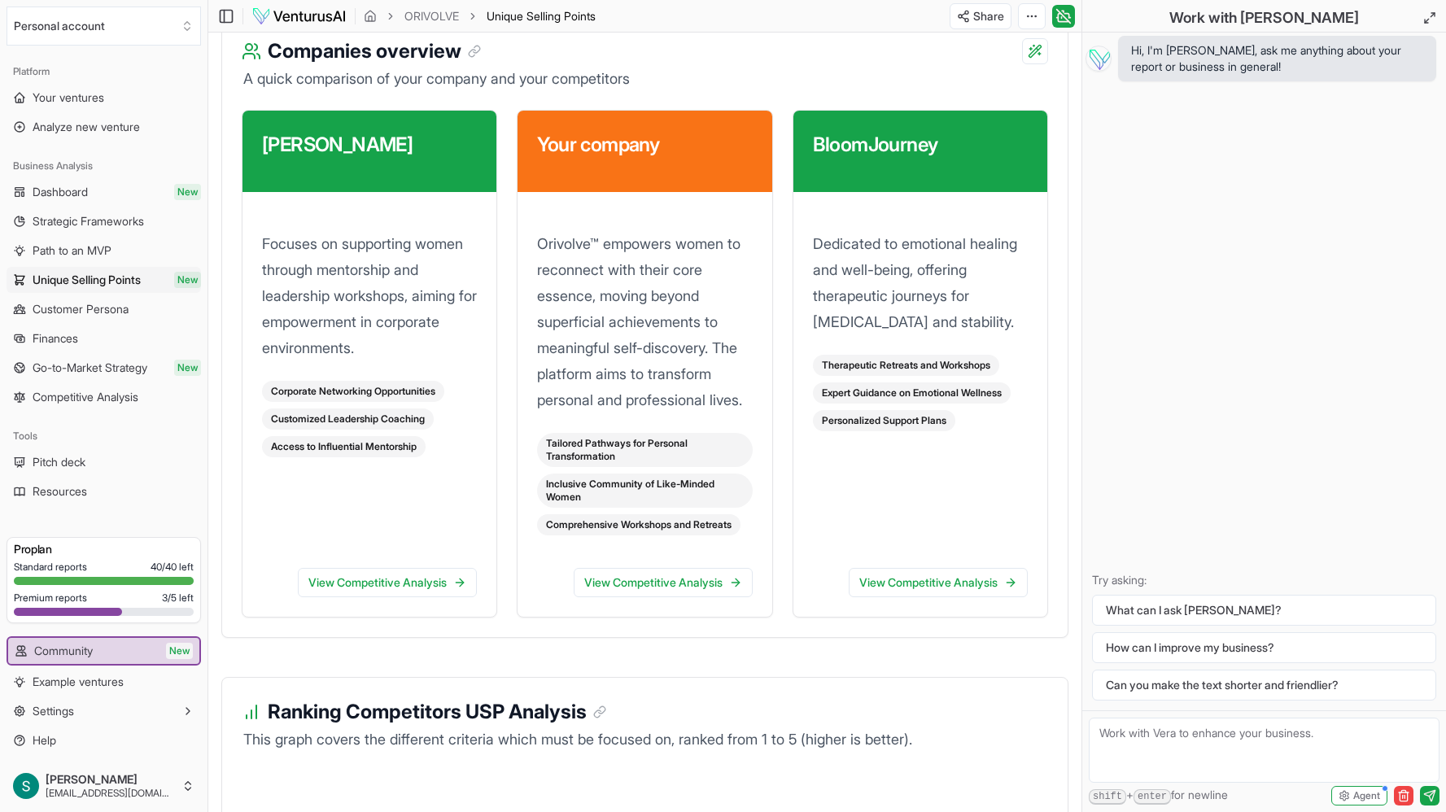
scroll to position [2153, 0]
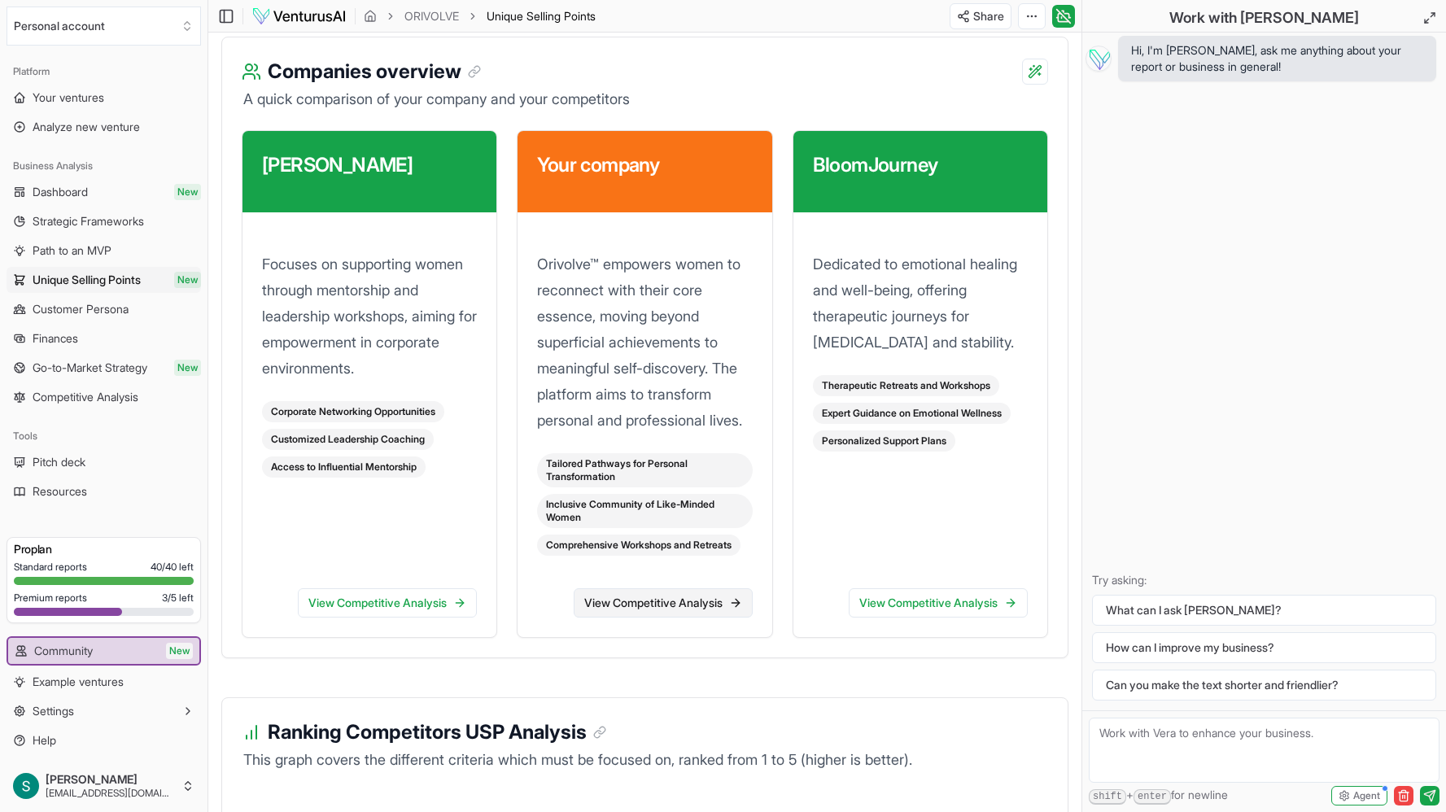
click at [645, 590] on link "View Competitive Analysis" at bounding box center [663, 602] width 179 height 29
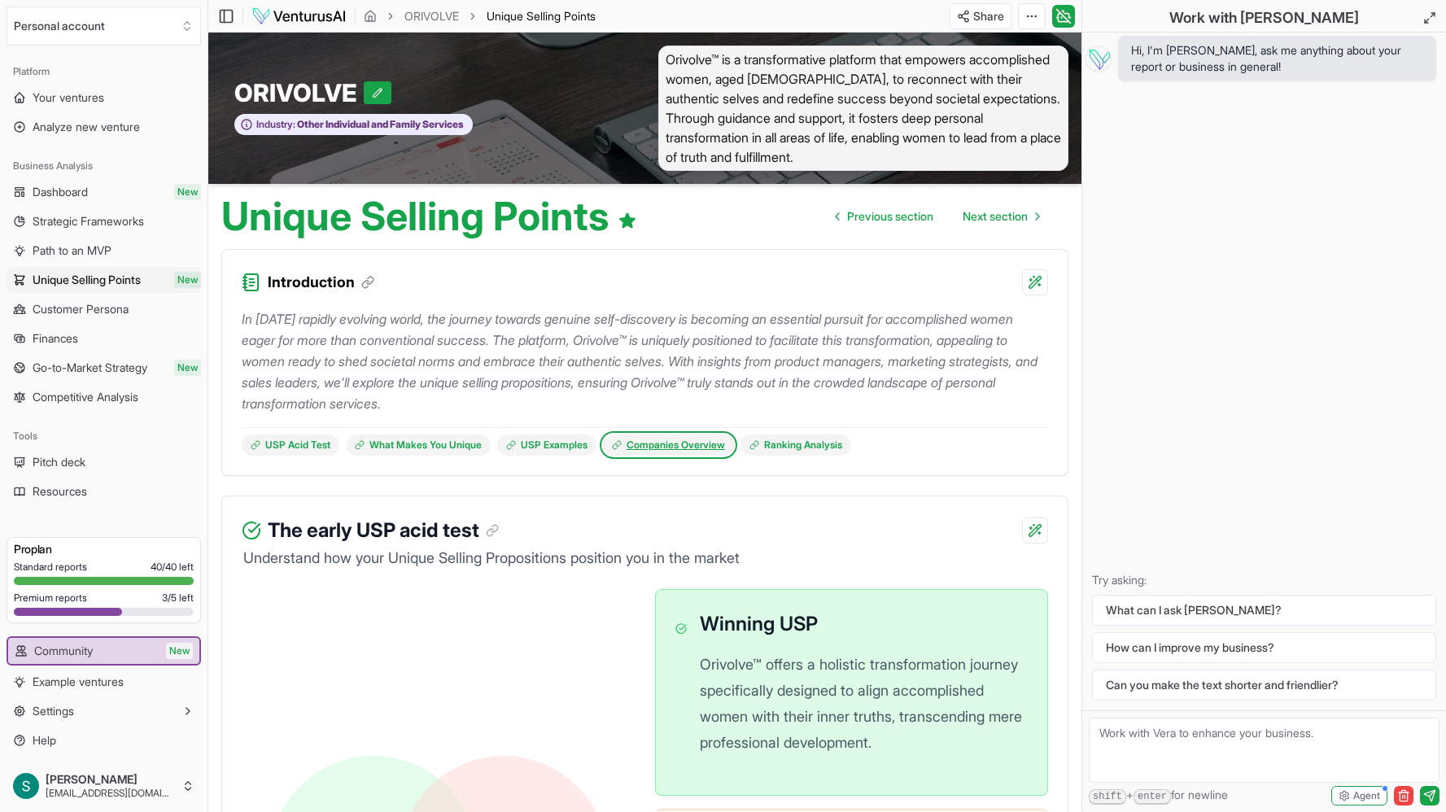
click at [706, 446] on link "Companies Overview" at bounding box center [668, 445] width 131 height 21
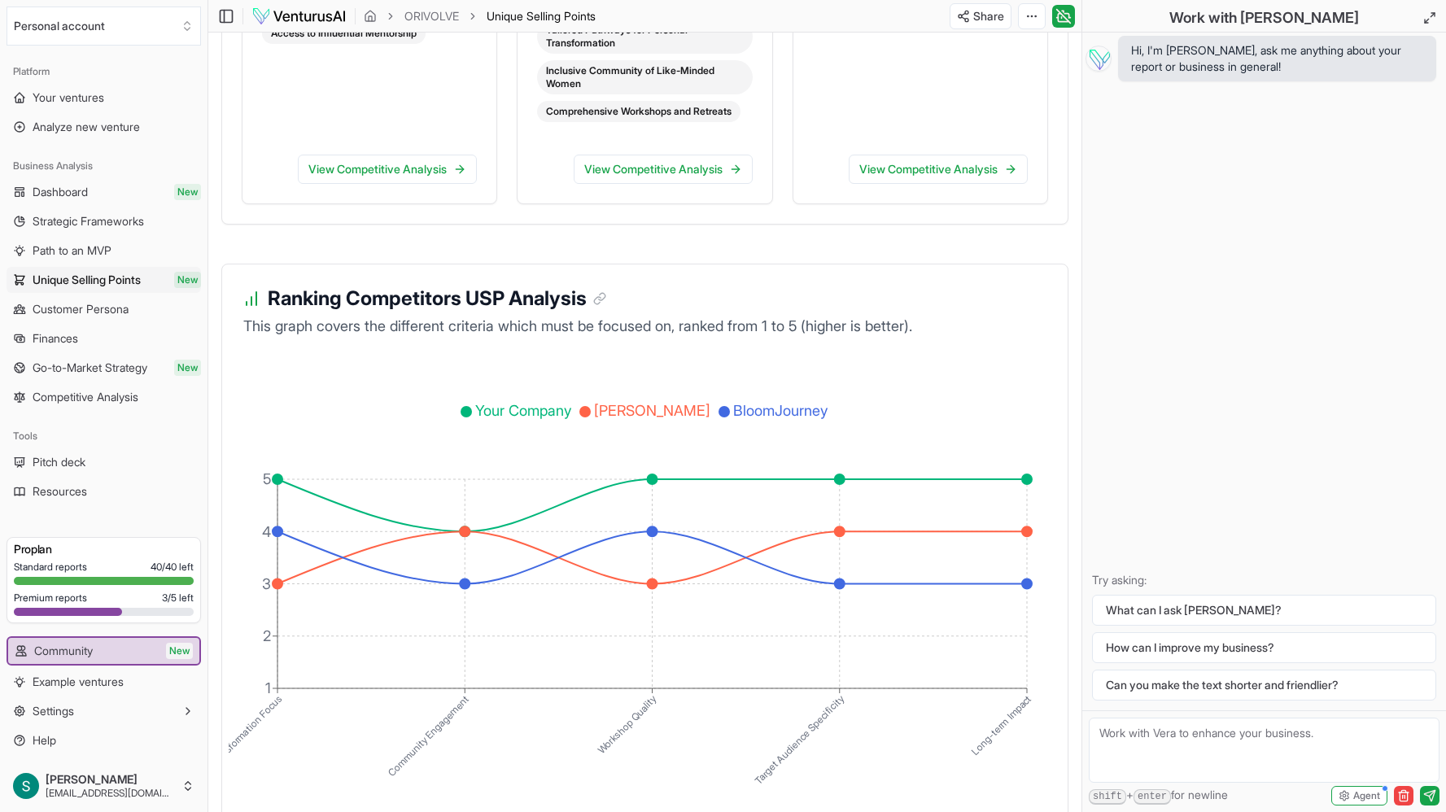
scroll to position [2733, 0]
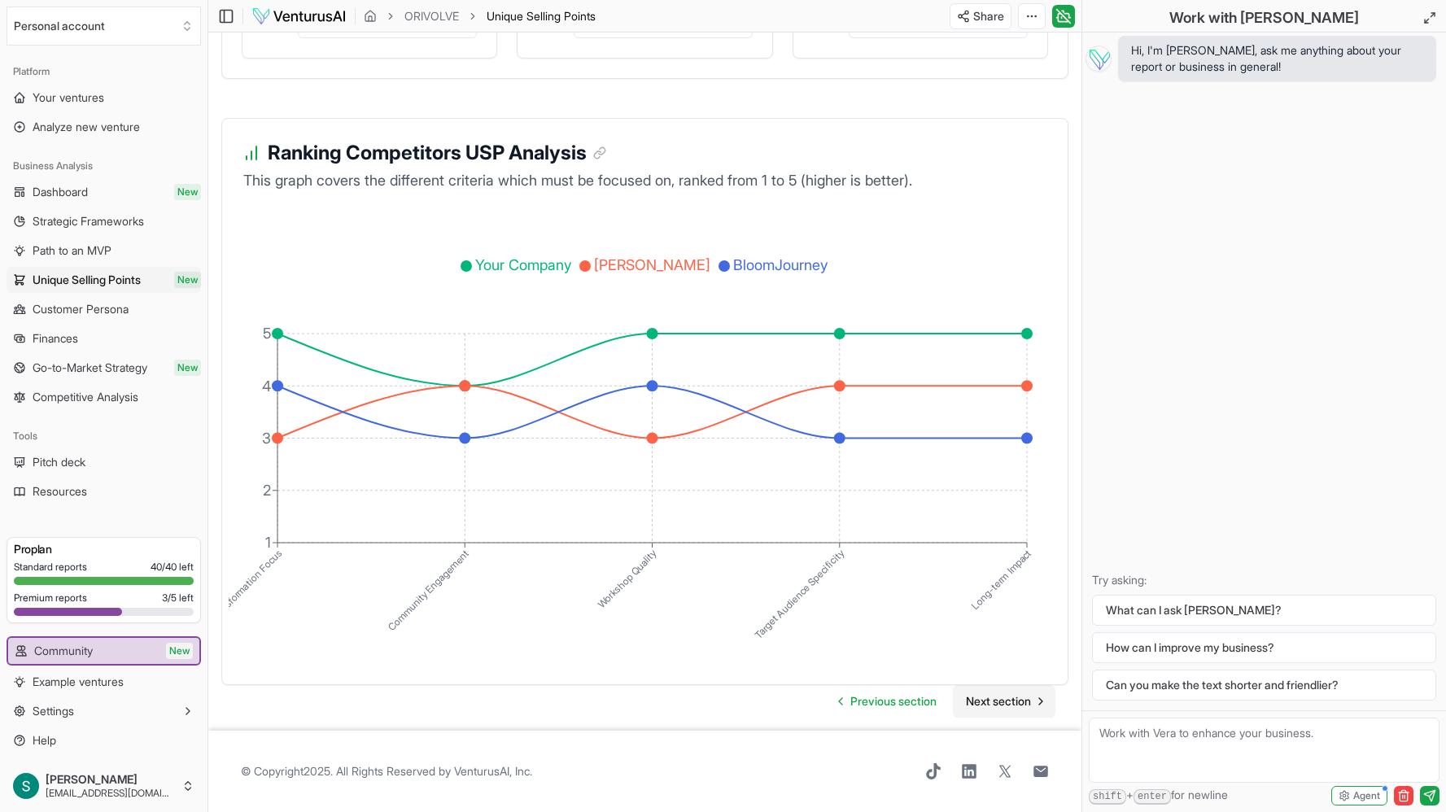
click at [1008, 702] on span "Next section" at bounding box center [998, 701] width 65 height 16
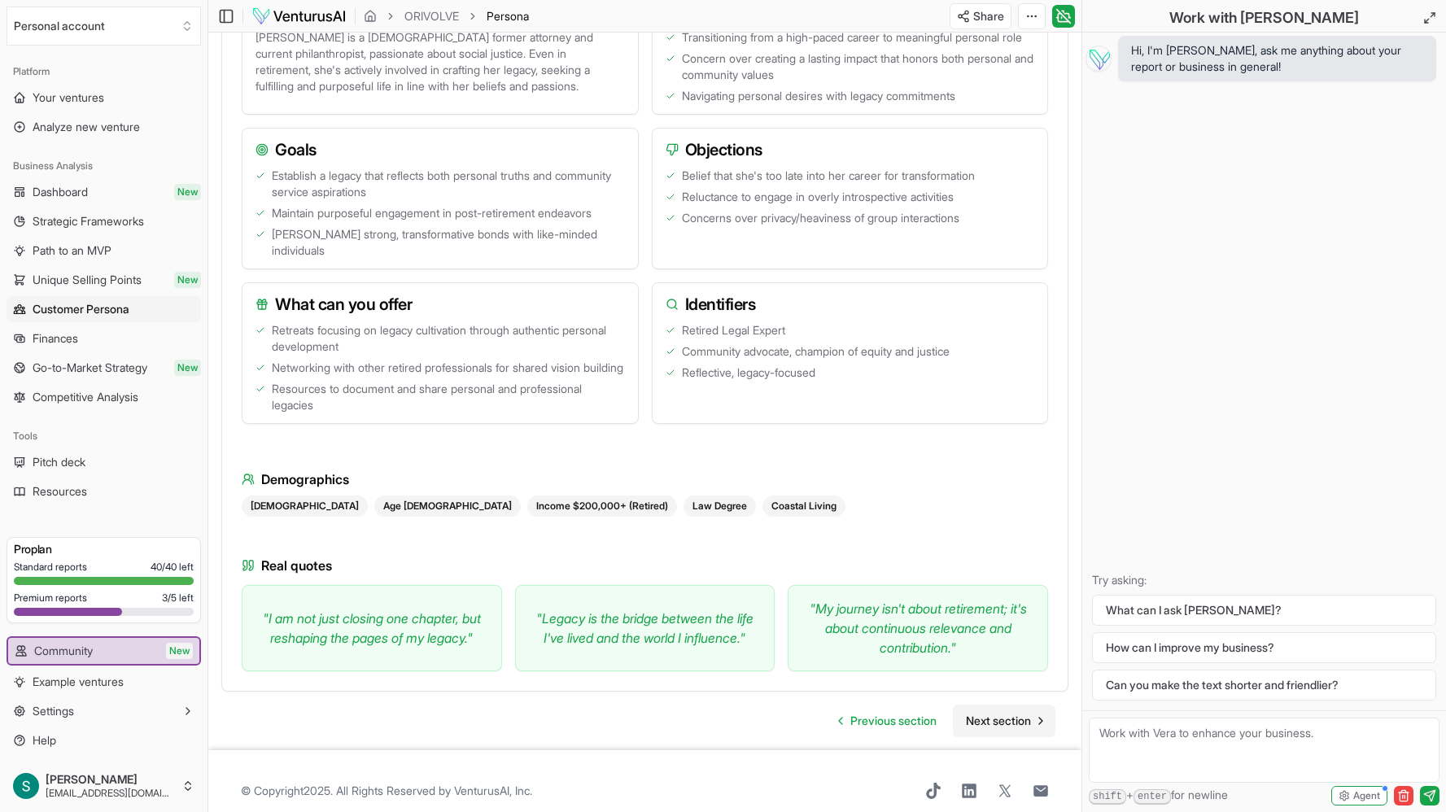
scroll to position [2237, 0]
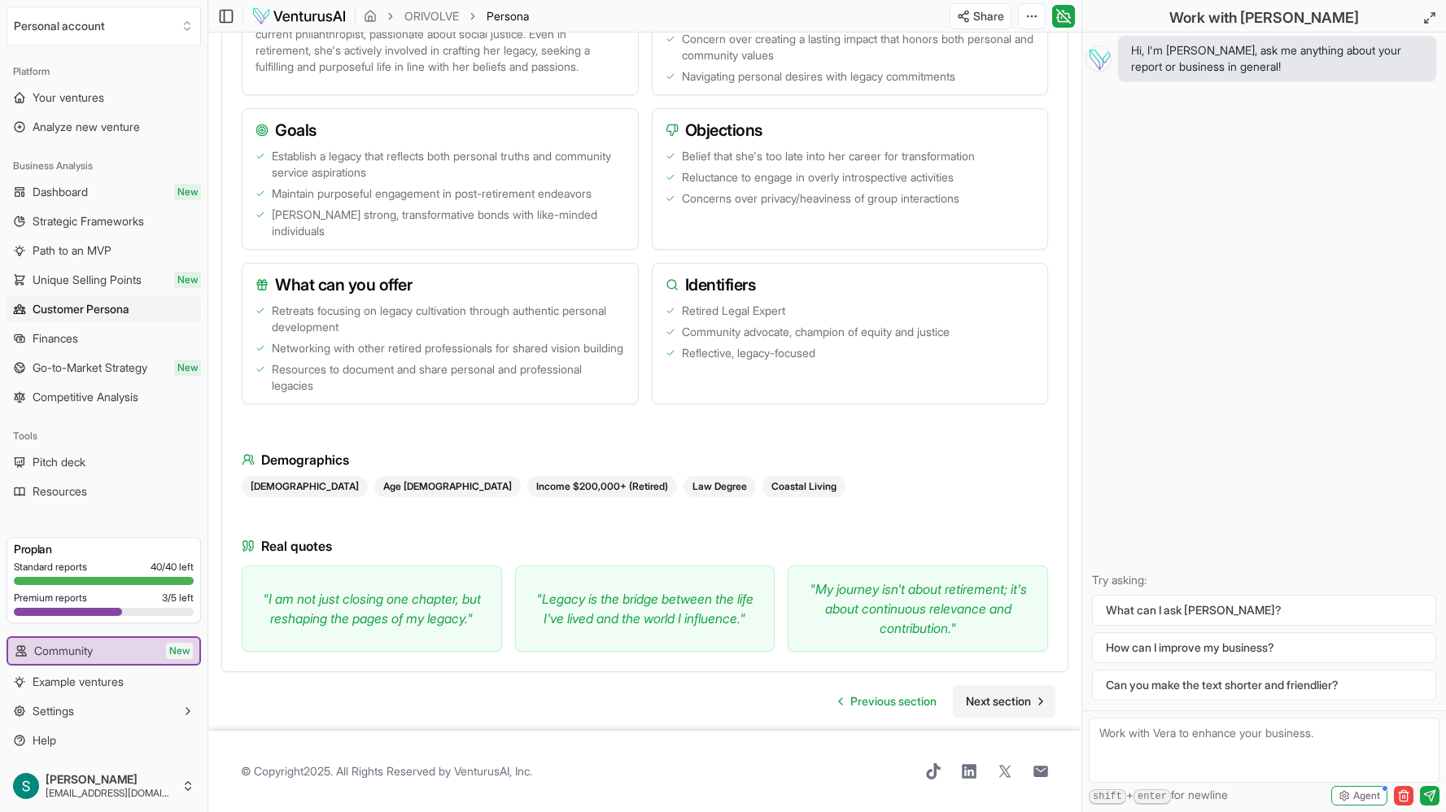
click at [1007, 702] on span "Next section" at bounding box center [998, 701] width 65 height 16
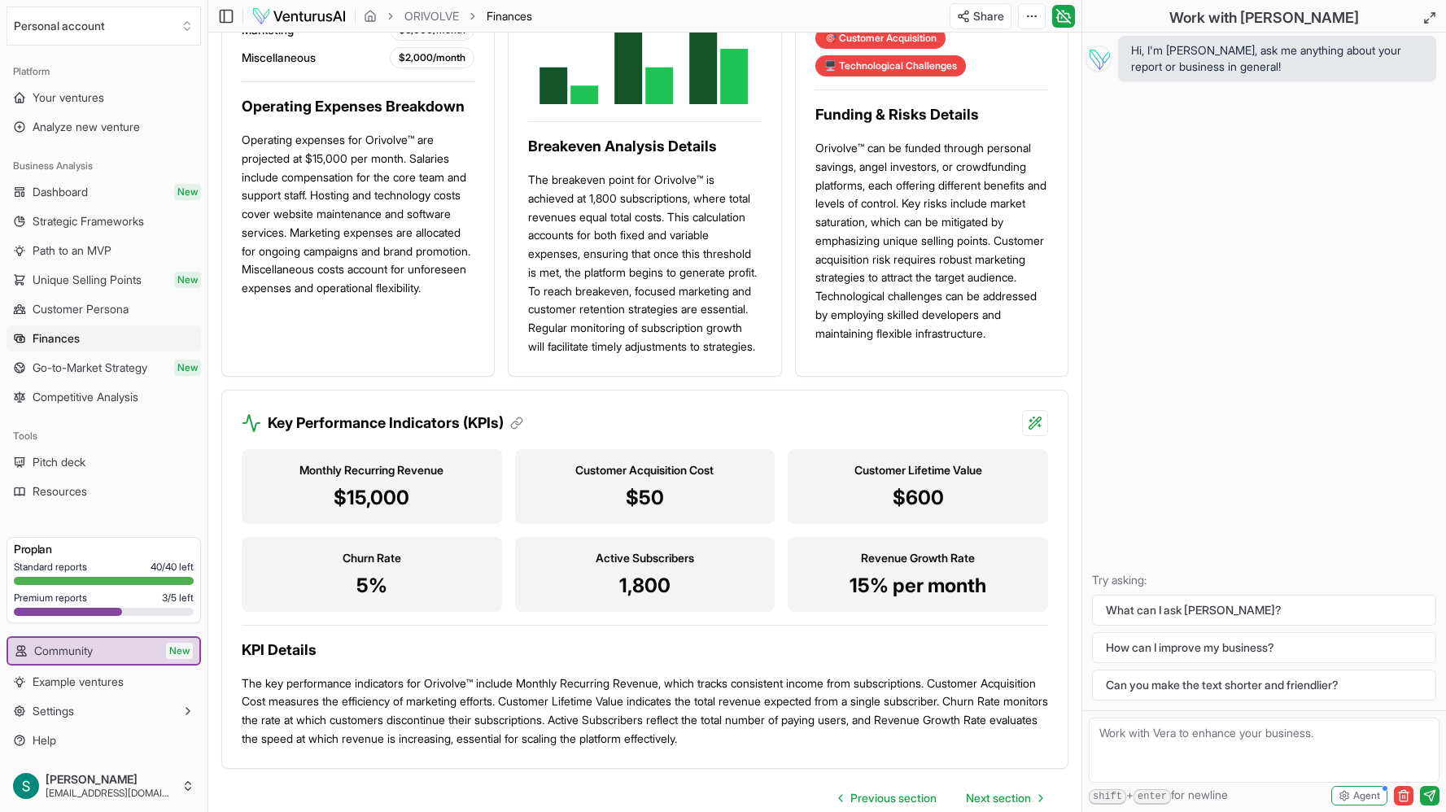
scroll to position [1402, 0]
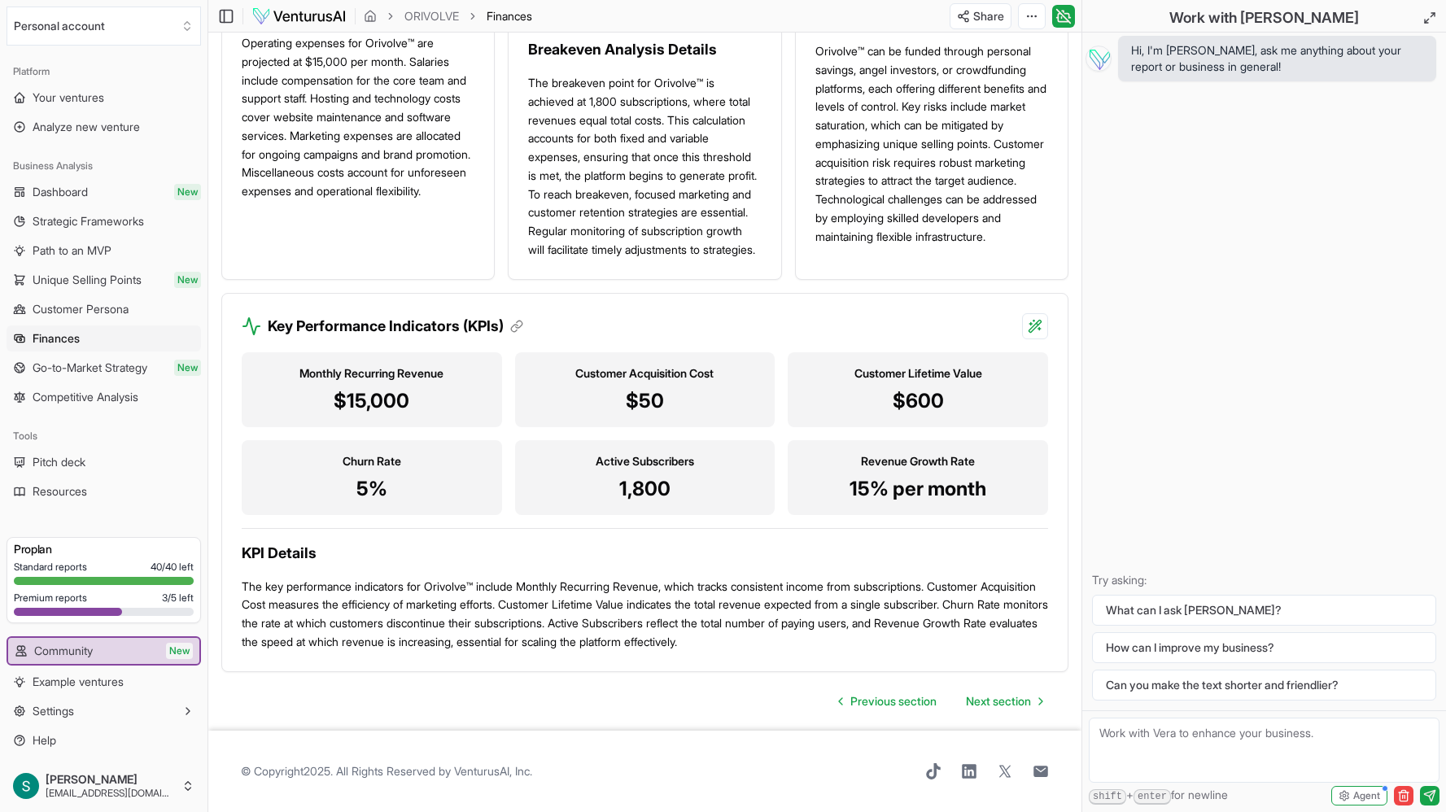
click at [868, 608] on p "The key performance indicators for Orivolve™ include Monthly Recurring Revenue,…" at bounding box center [645, 615] width 807 height 74
click at [1012, 700] on span "Next section" at bounding box center [998, 701] width 65 height 16
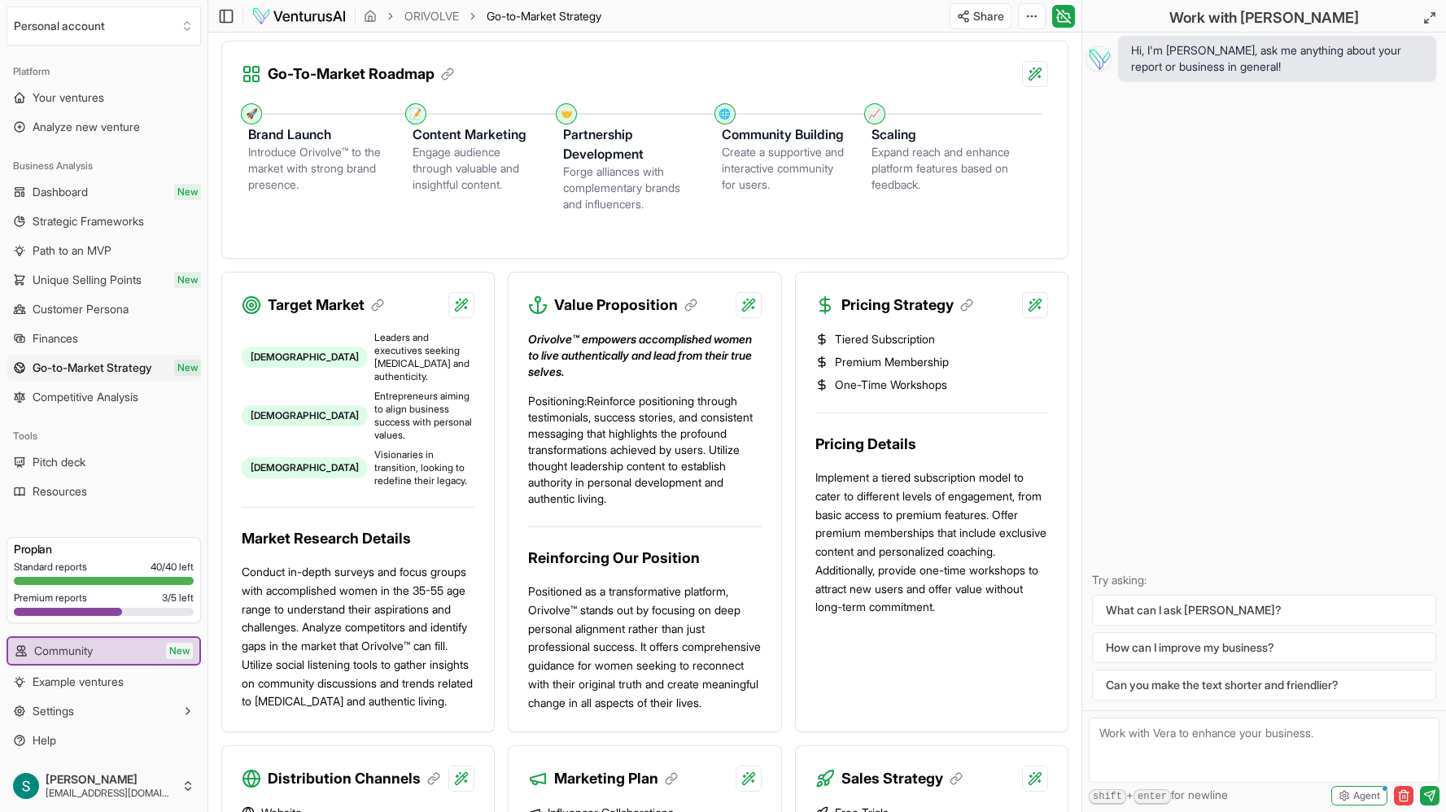
scroll to position [464, 0]
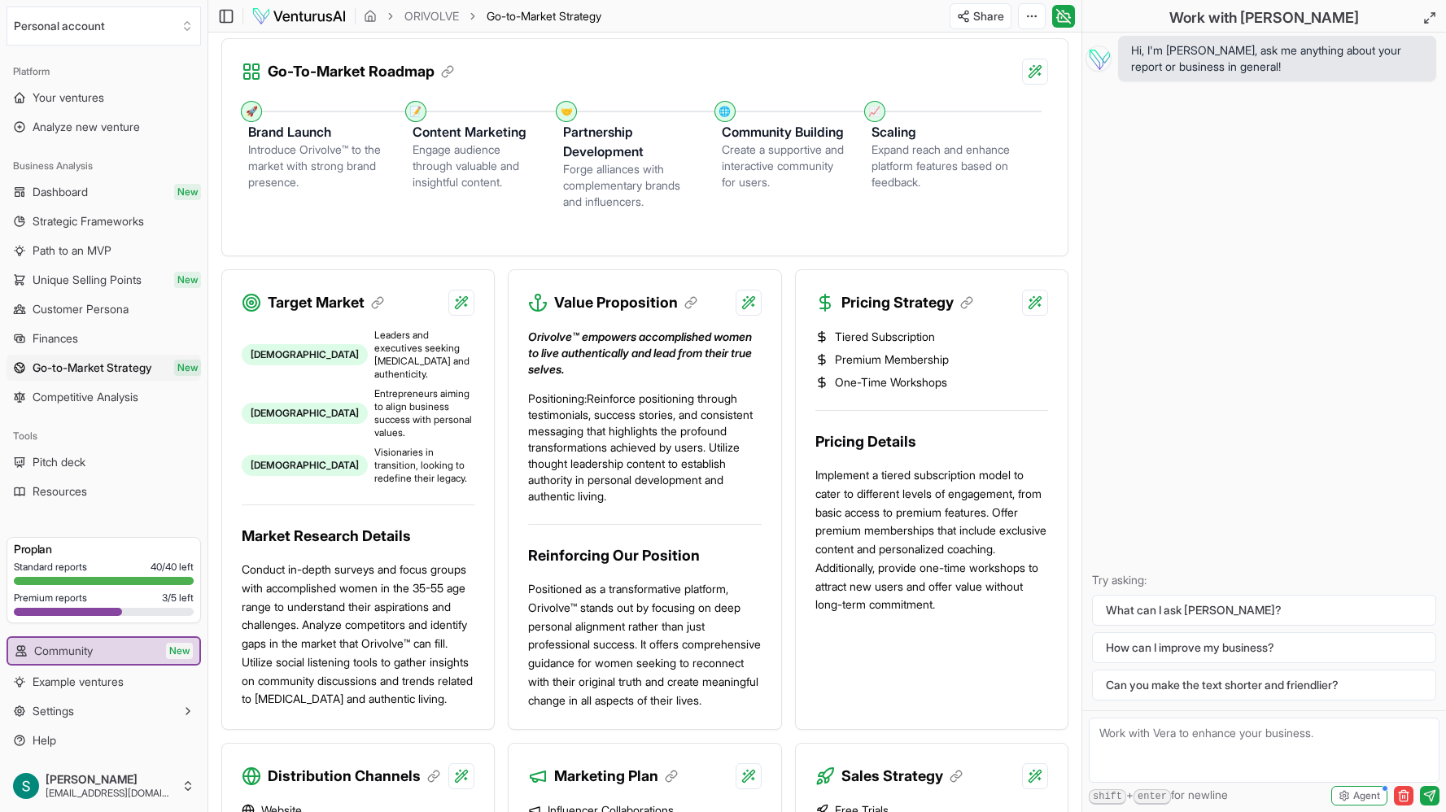
click at [382, 446] on span "Visionaries in transition, looking to redefine their legacy." at bounding box center [424, 465] width 100 height 39
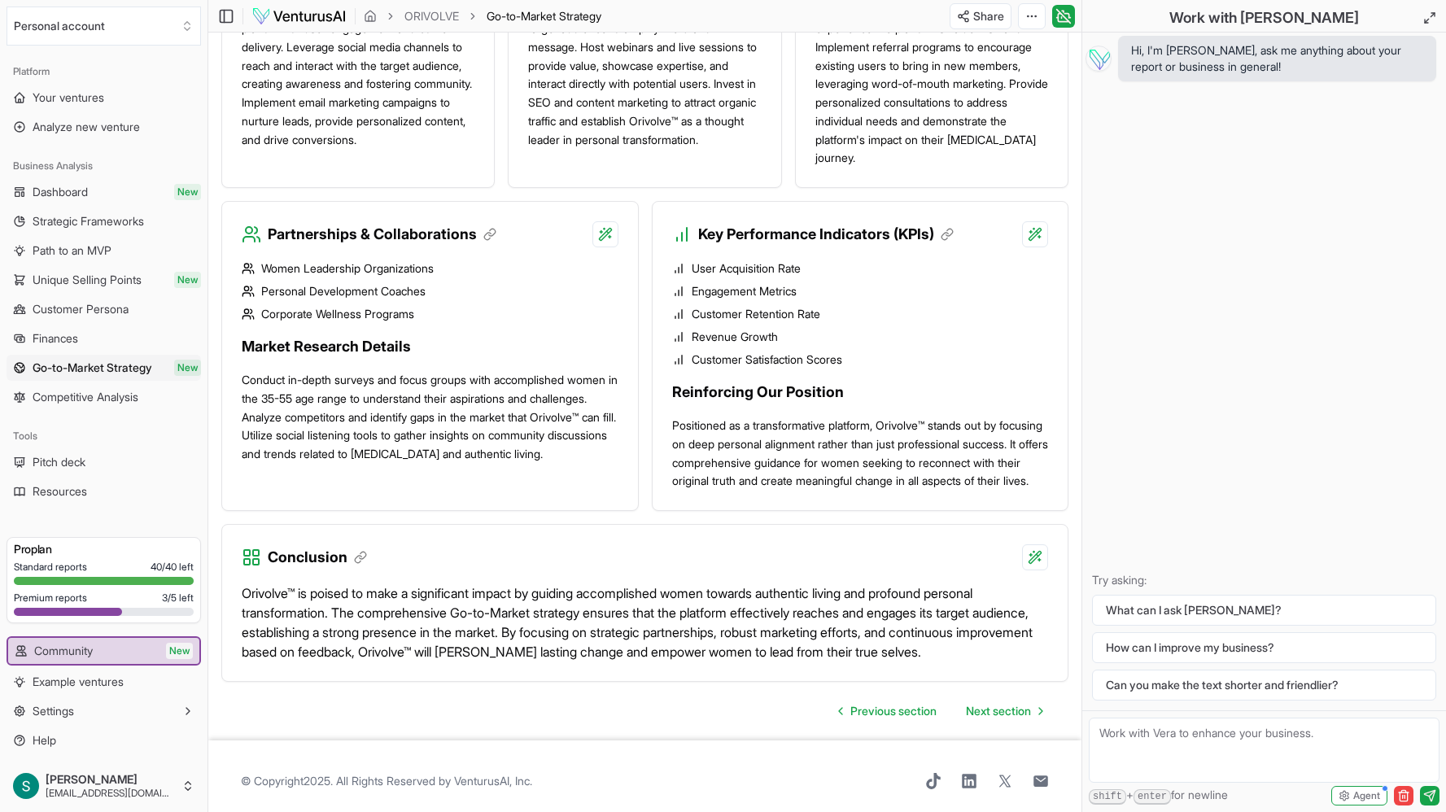
scroll to position [1469, 0]
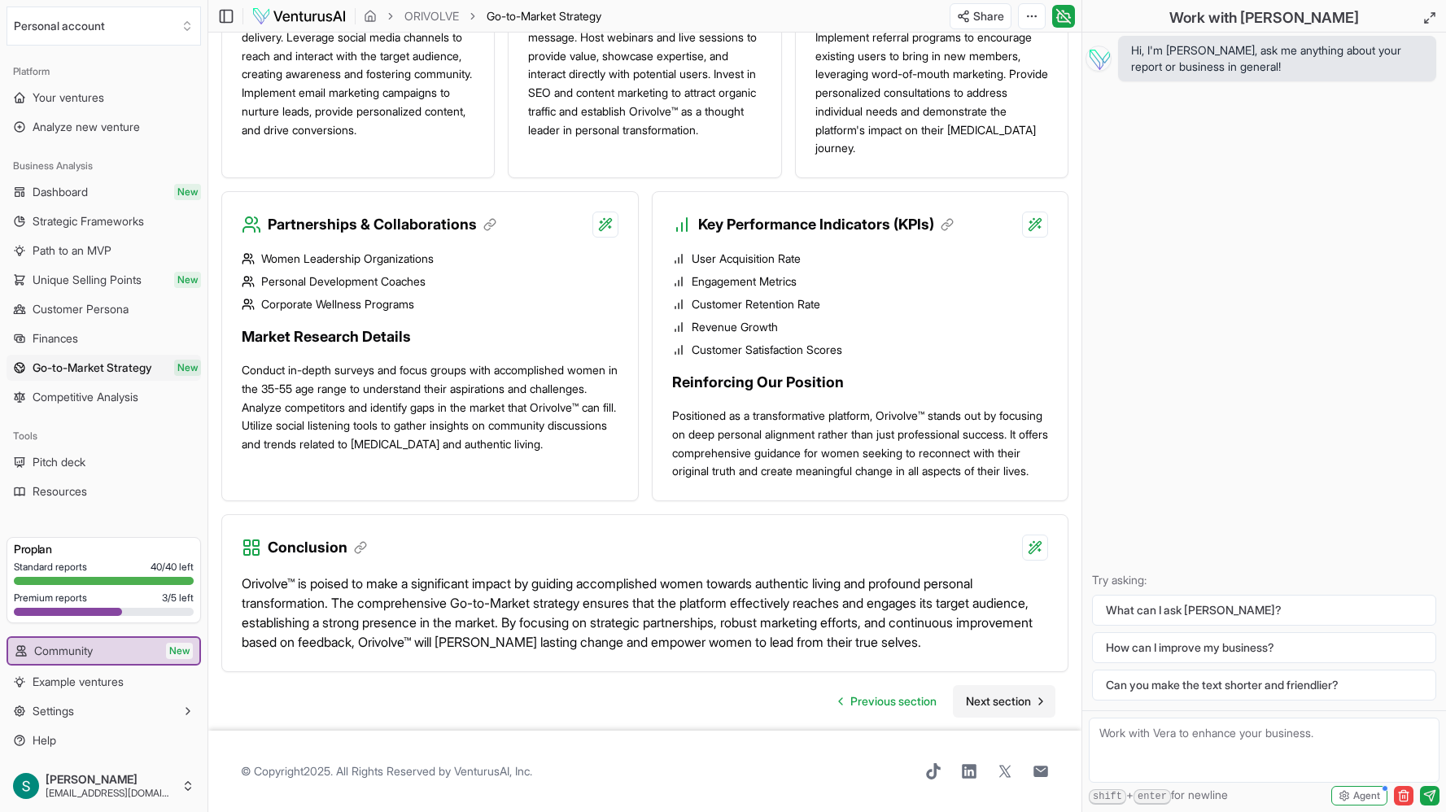
click at [996, 696] on span "Next section" at bounding box center [998, 701] width 65 height 16
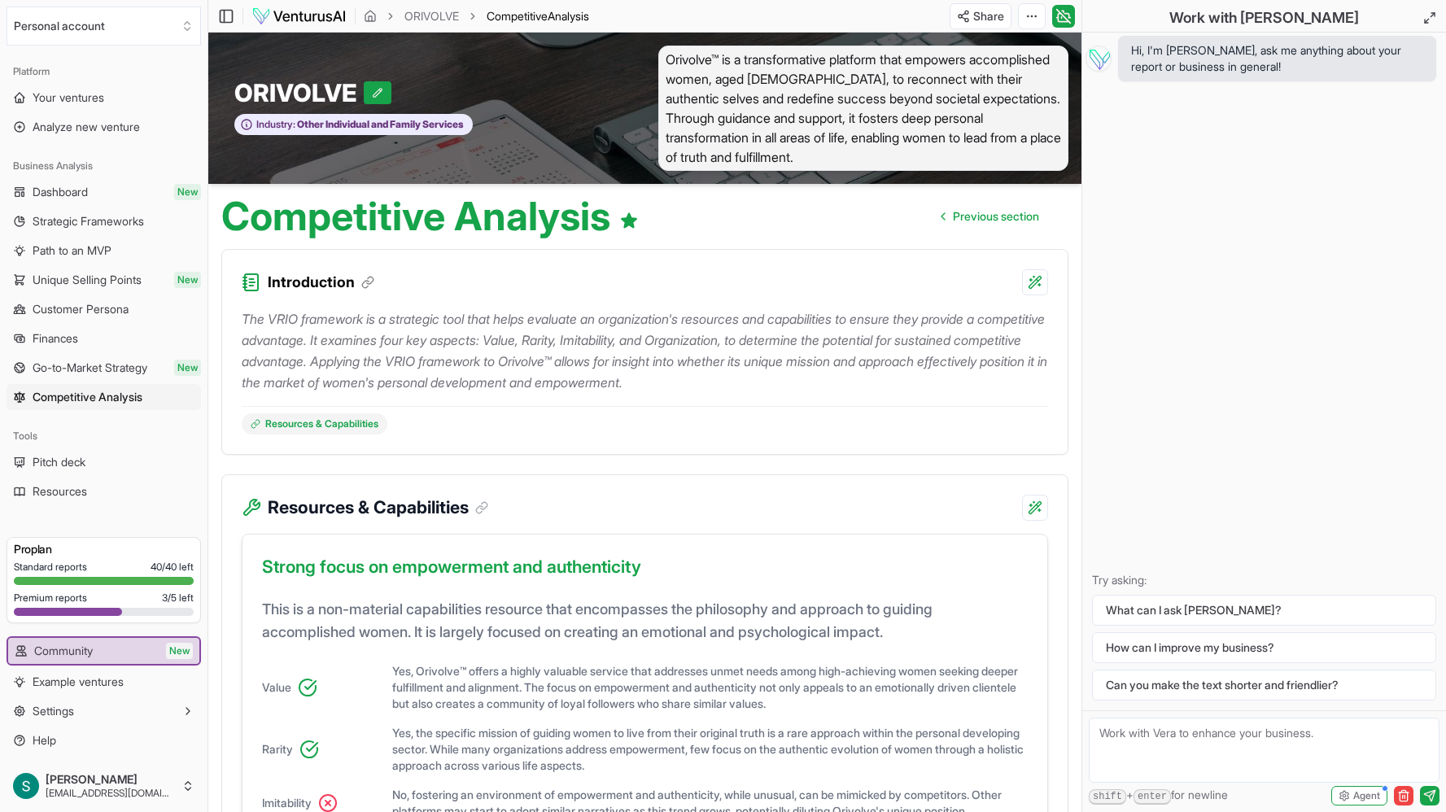
scroll to position [1, 0]
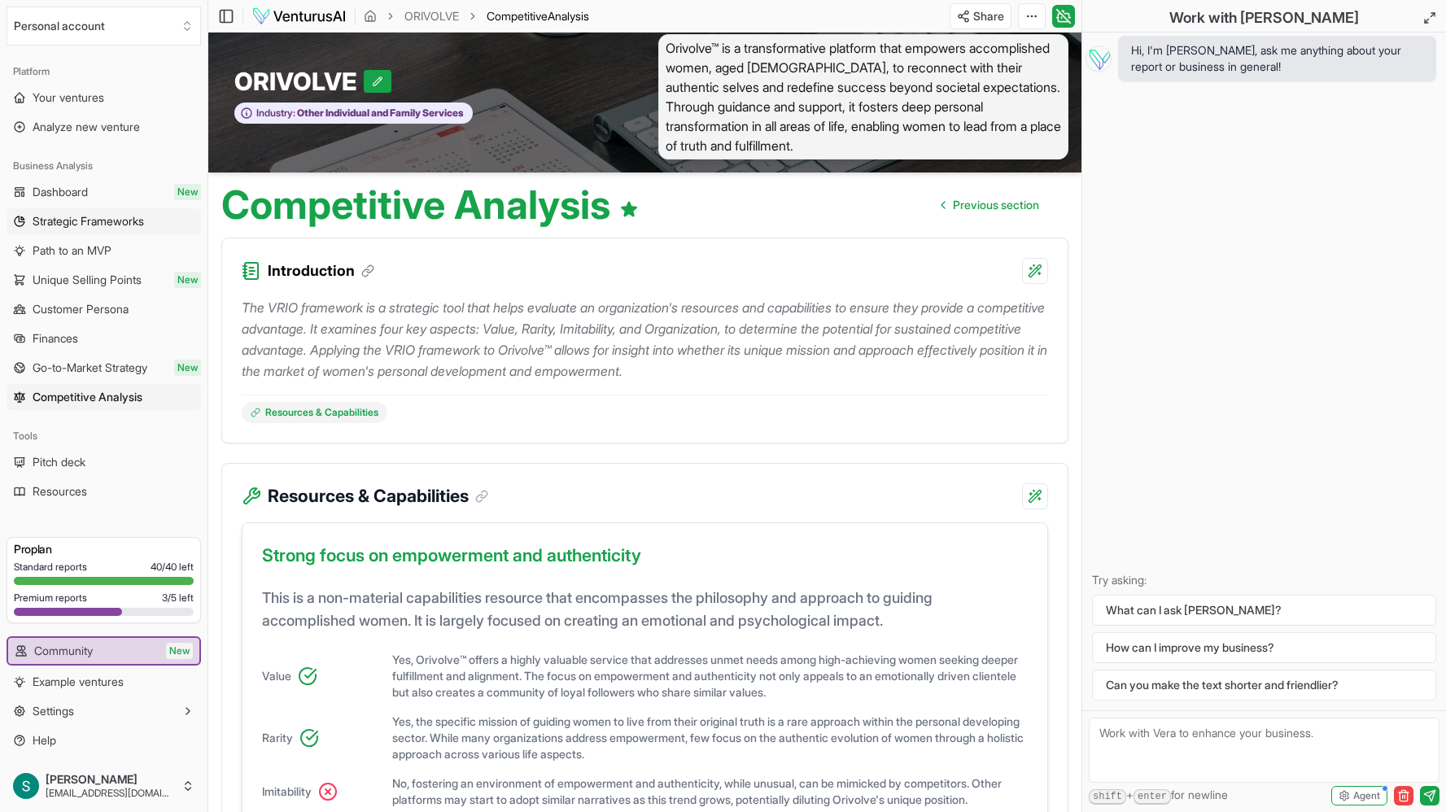
click at [112, 226] on span "Strategic Frameworks" at bounding box center [89, 221] width 112 height 16
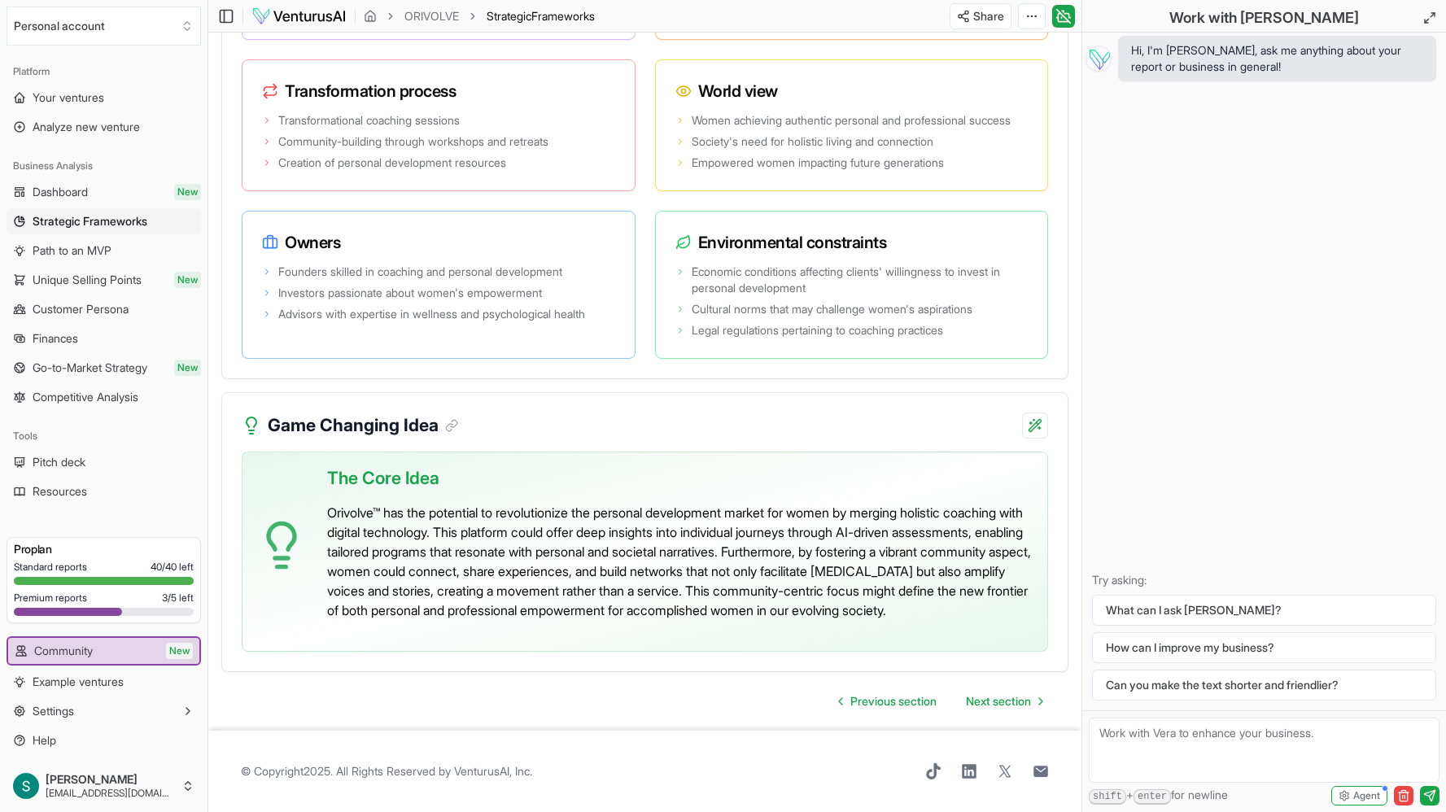
scroll to position [3472, 0]
click at [993, 706] on span "Next section" at bounding box center [998, 701] width 65 height 16
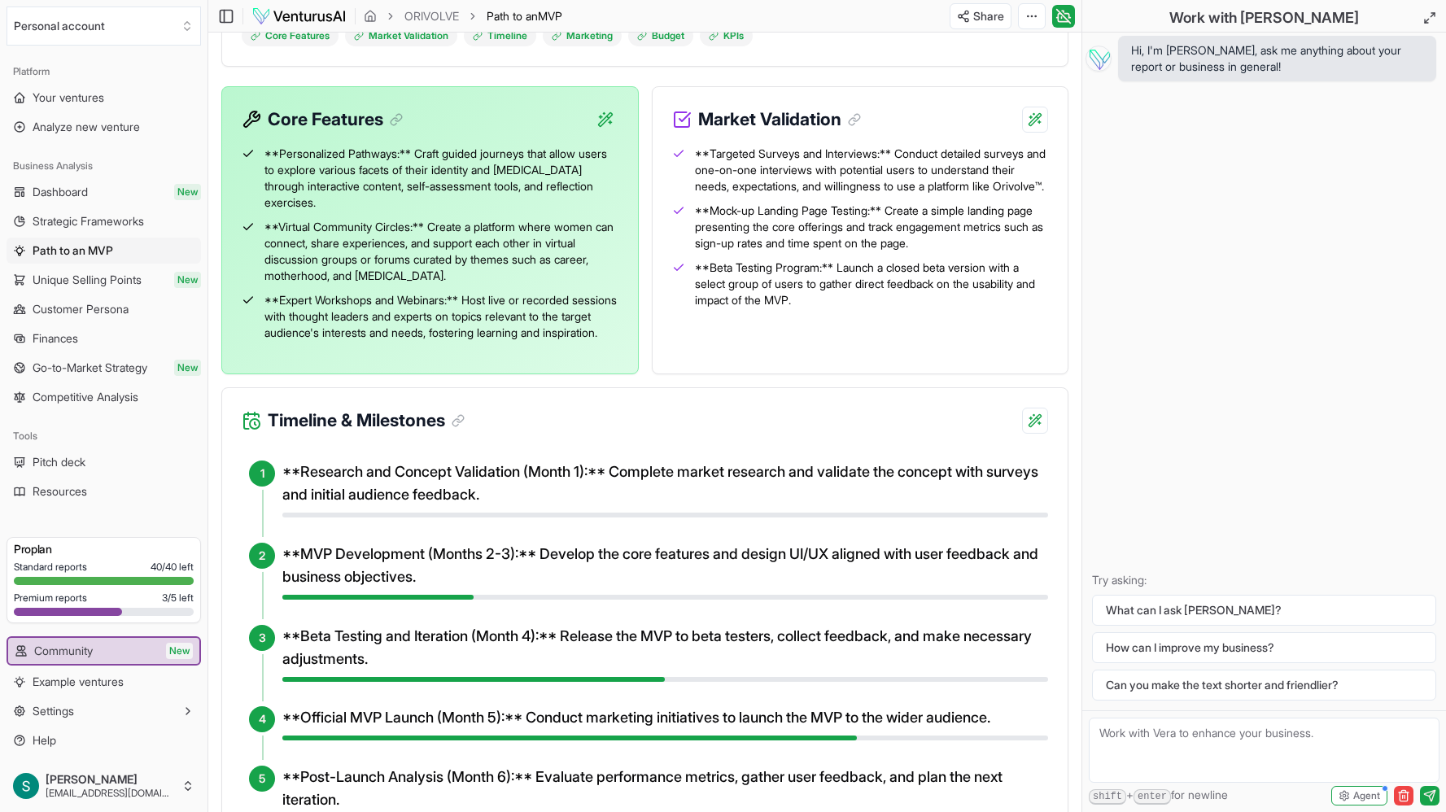
scroll to position [455, 0]
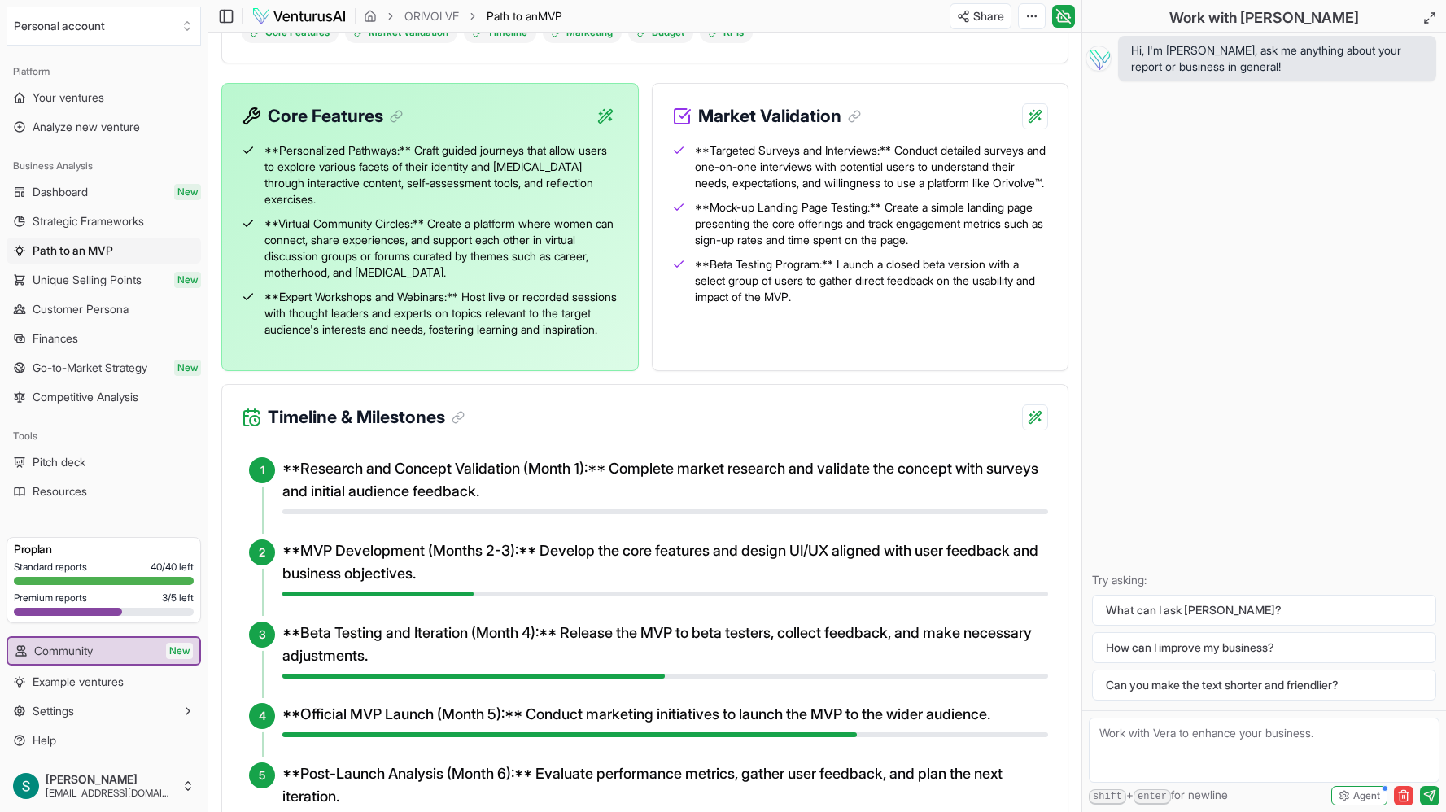
click at [944, 503] on h4 "**Research and Concept Validation (Month 1):** Complete market research and val…" at bounding box center [665, 480] width 766 height 46
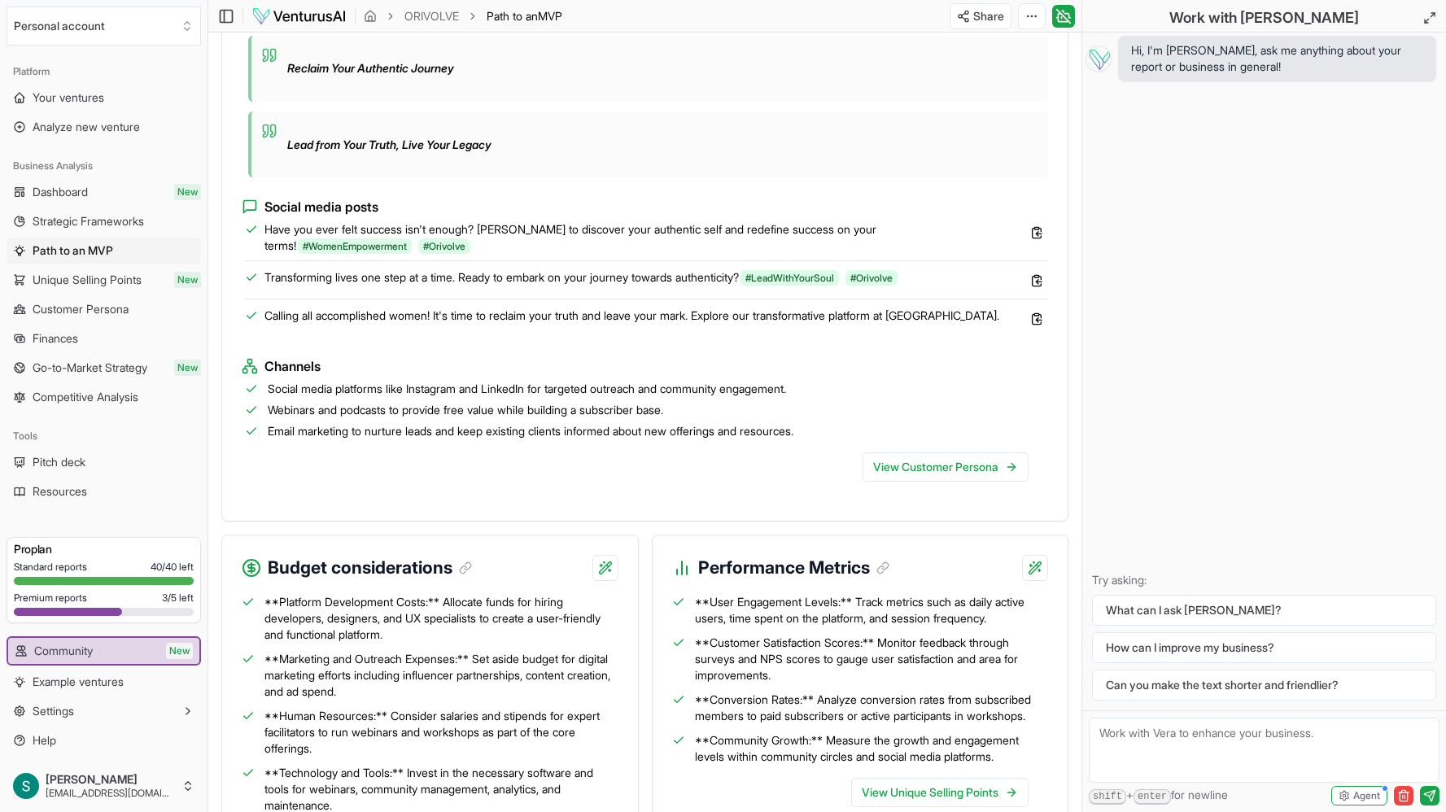
scroll to position [1677, 0]
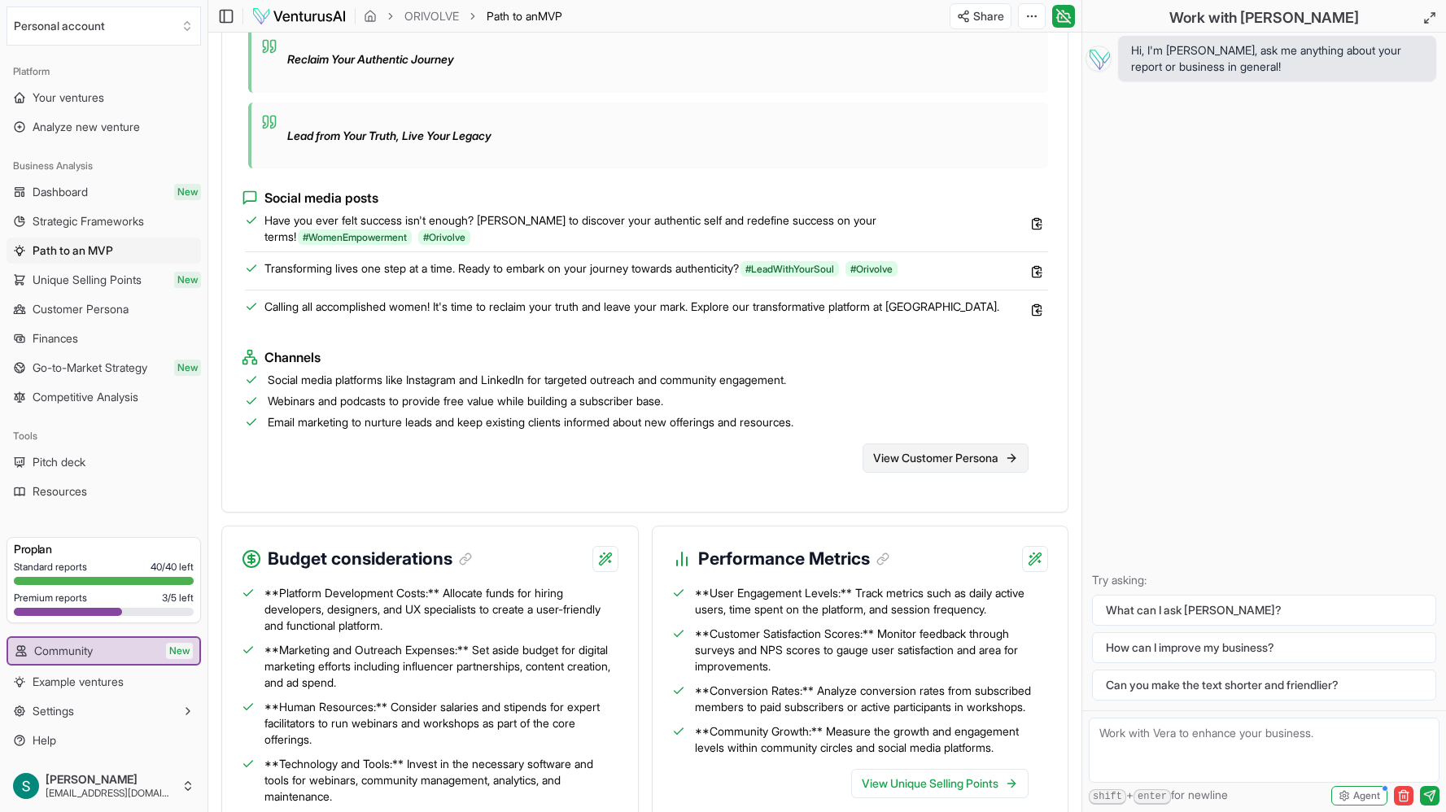
click at [946, 473] on link "View Customer Persona" at bounding box center [946, 458] width 166 height 29
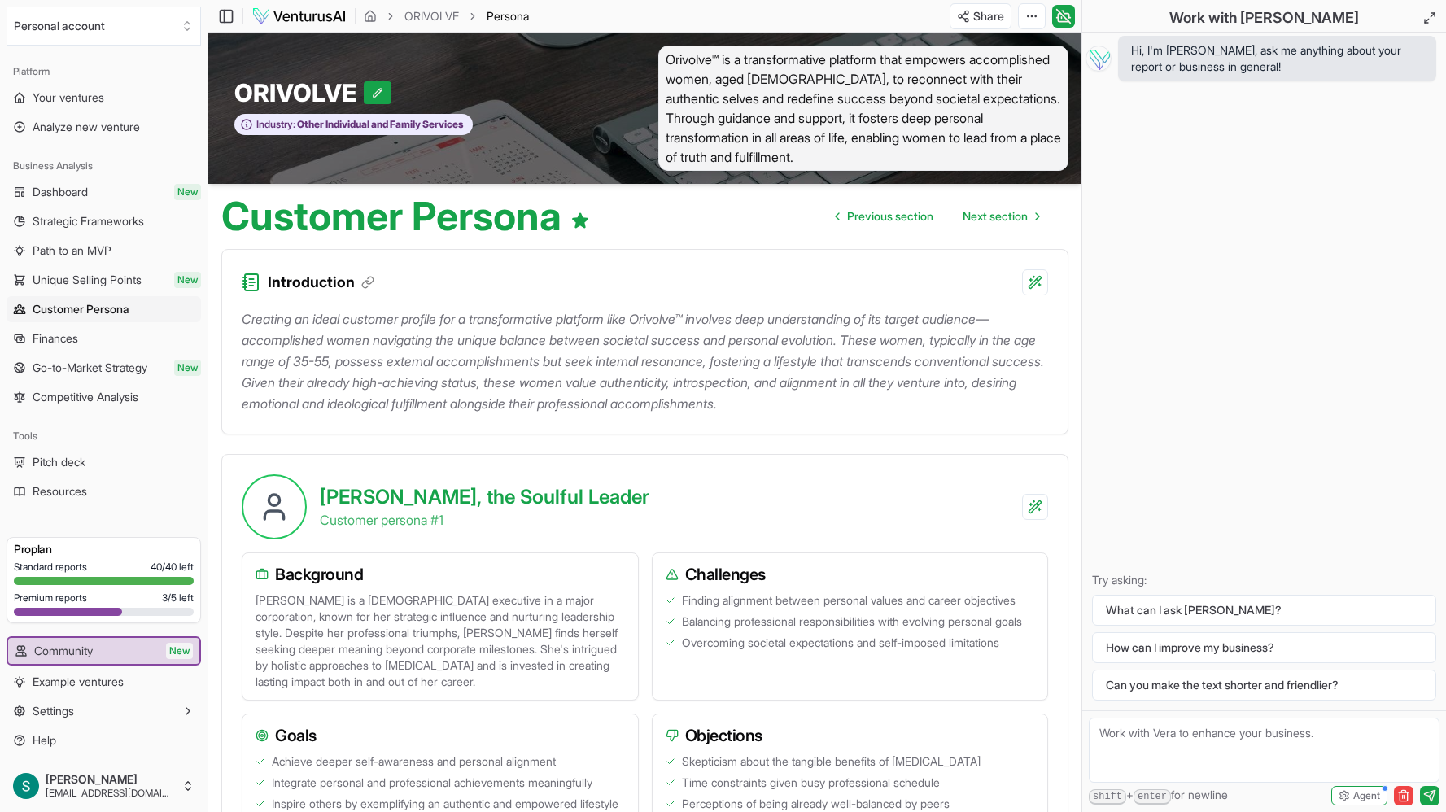
click at [877, 515] on div "[PERSON_NAME], the Soulful Leader Customer persona # 1" at bounding box center [645, 497] width 846 height 85
click at [996, 221] on span "Next section" at bounding box center [995, 216] width 65 height 16
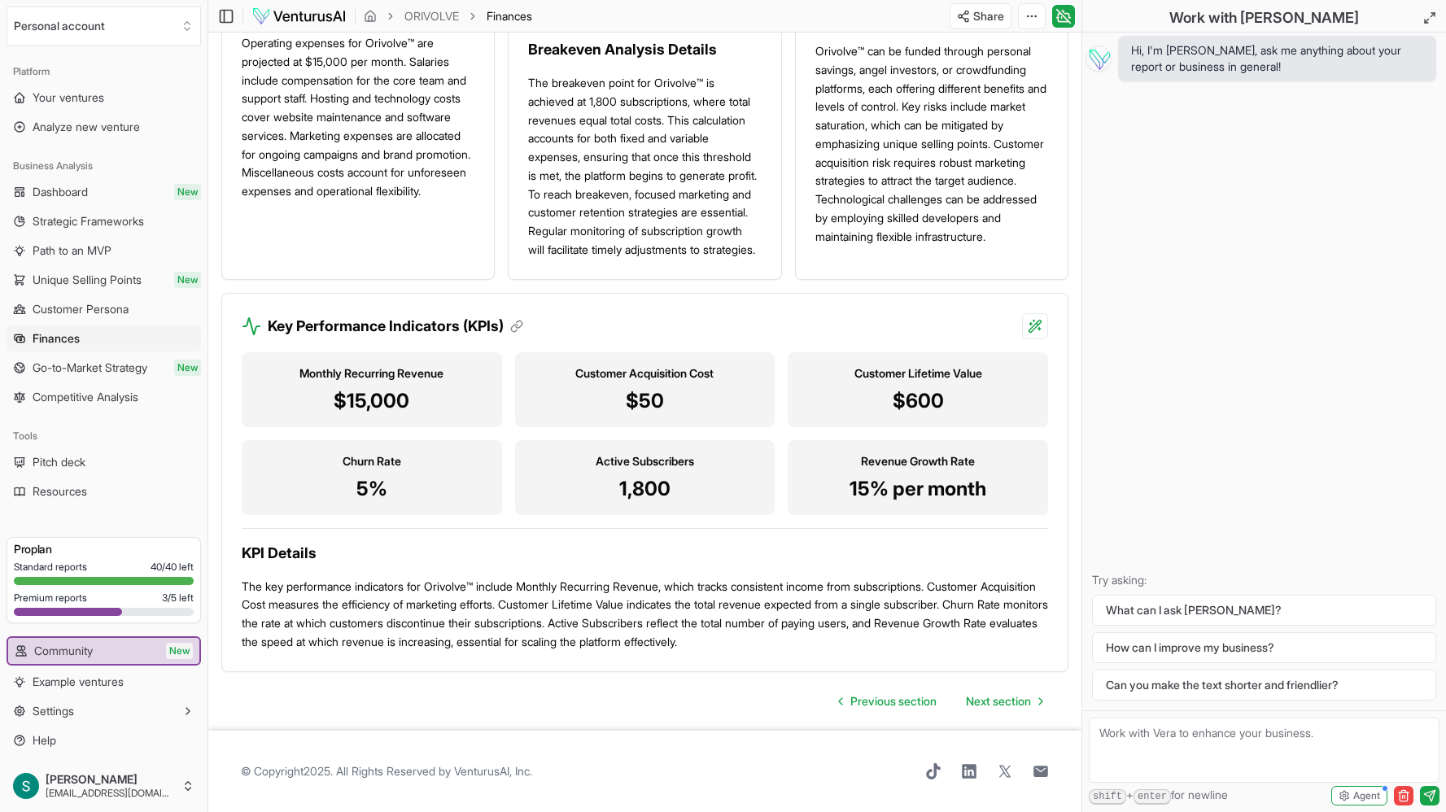
scroll to position [1402, 0]
click at [1020, 706] on span "Next section" at bounding box center [998, 701] width 65 height 16
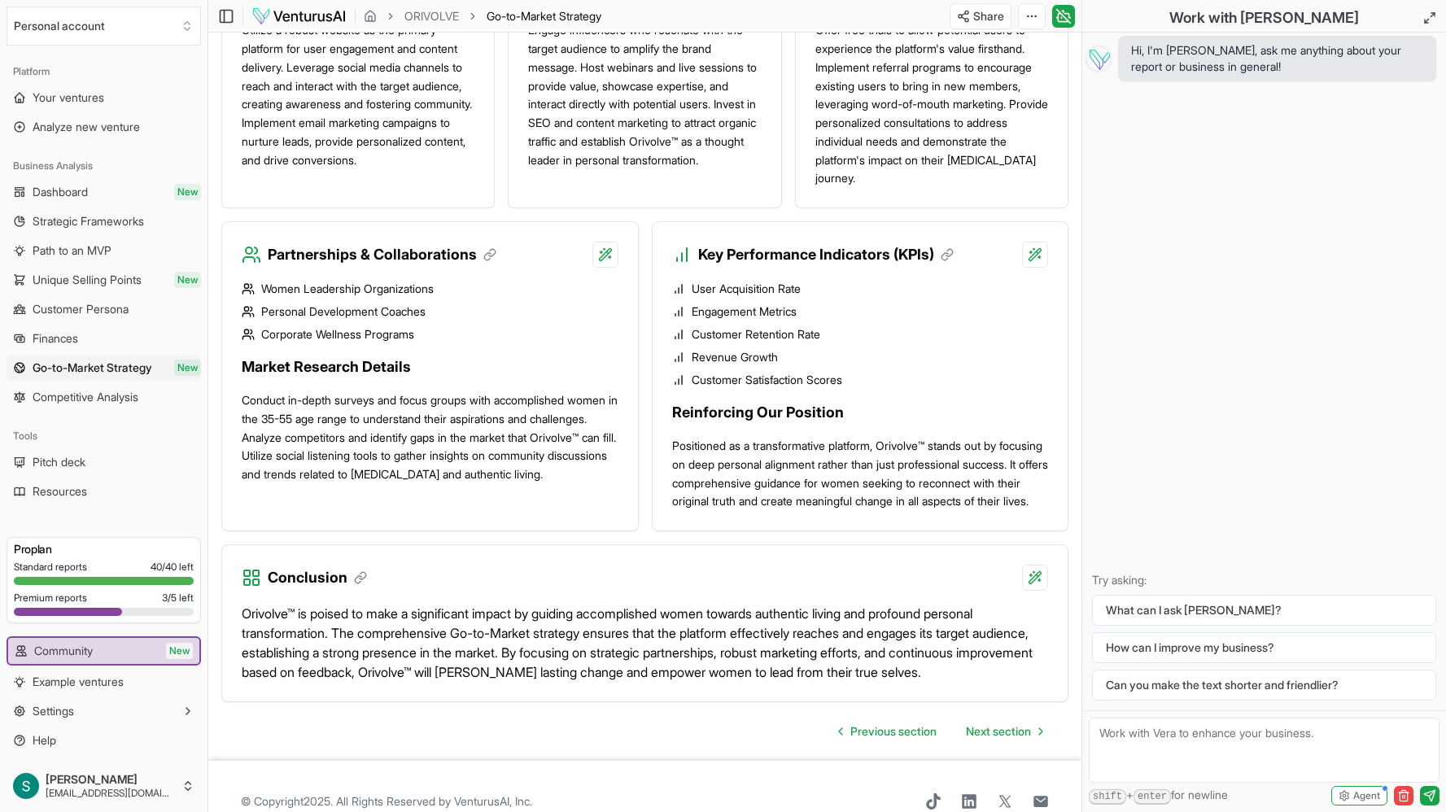
scroll to position [1469, 0]
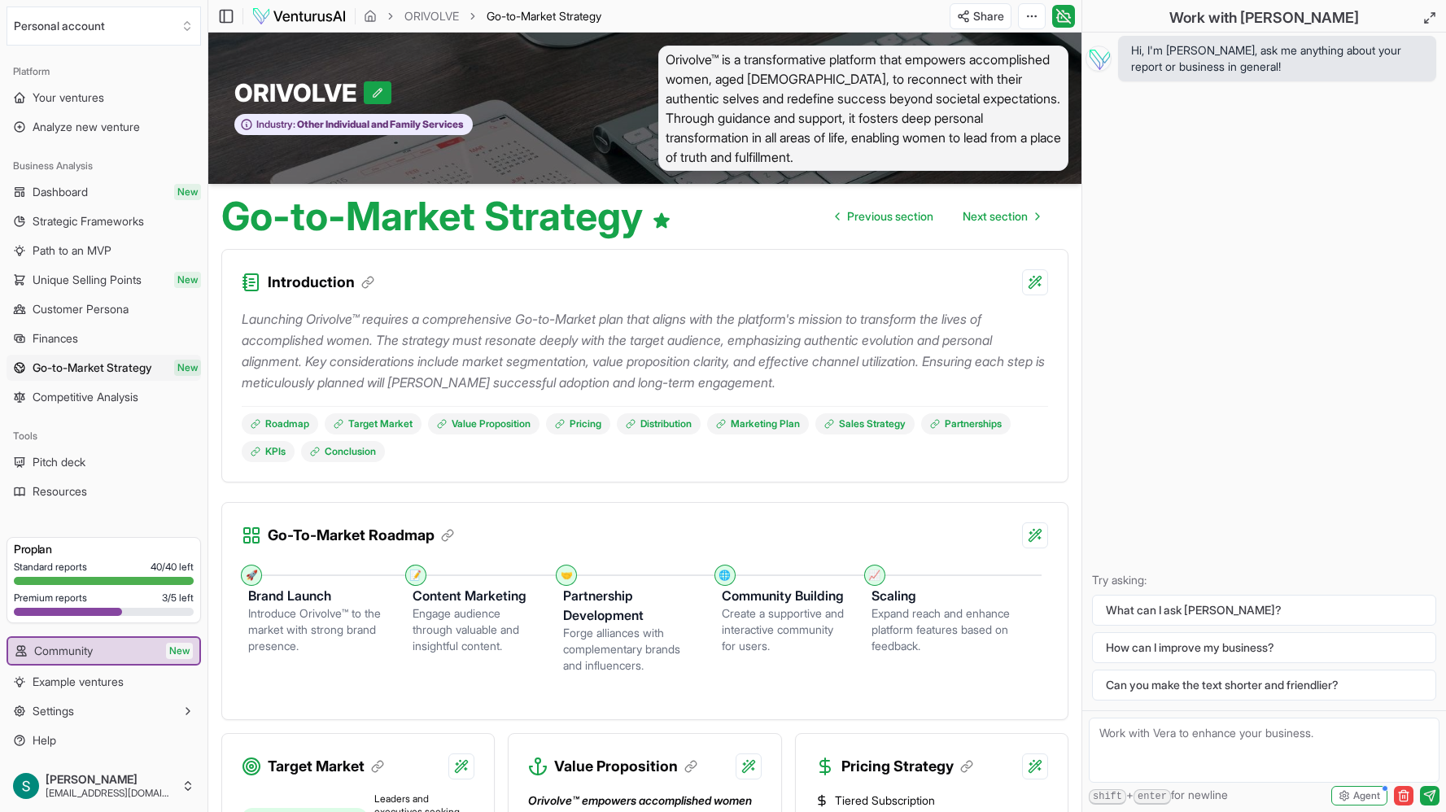
scroll to position [4, 0]
